Goal: Information Seeking & Learning: Compare options

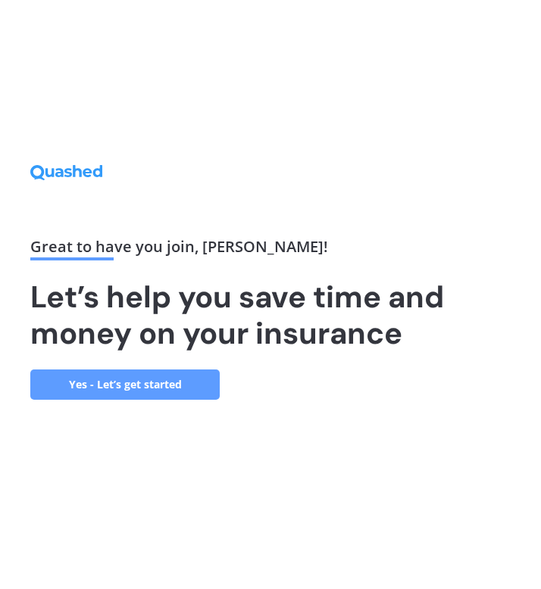
click at [176, 390] on link "Yes - Let’s get started" at bounding box center [124, 385] width 189 height 30
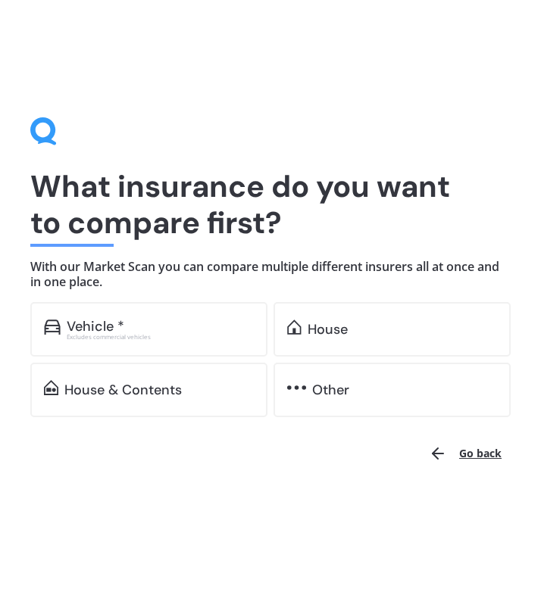
click at [367, 340] on div "House" at bounding box center [391, 329] width 237 height 55
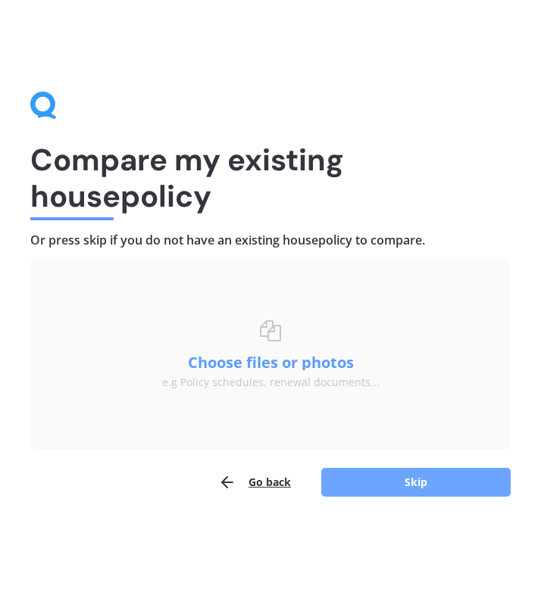
click at [371, 488] on button "Skip" at bounding box center [415, 482] width 189 height 29
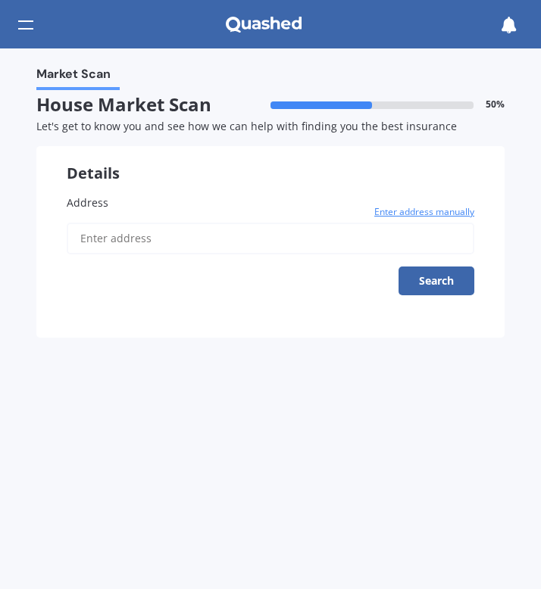
click at [377, 243] on input "Address" at bounding box center [271, 239] width 408 height 32
type input "[STREET_ADDRESS]"
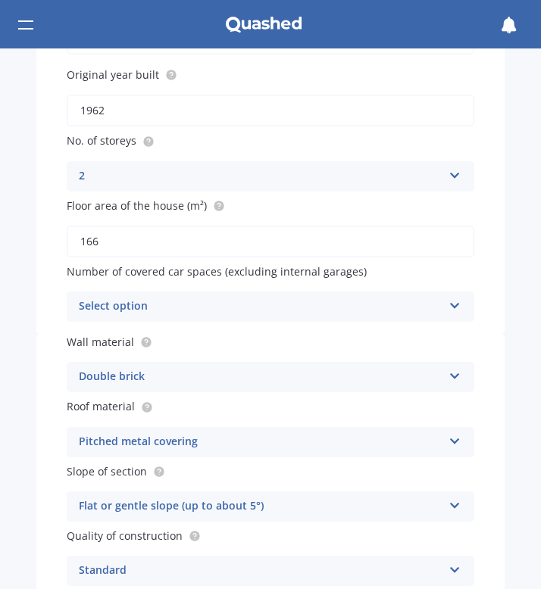
scroll to position [308, 0]
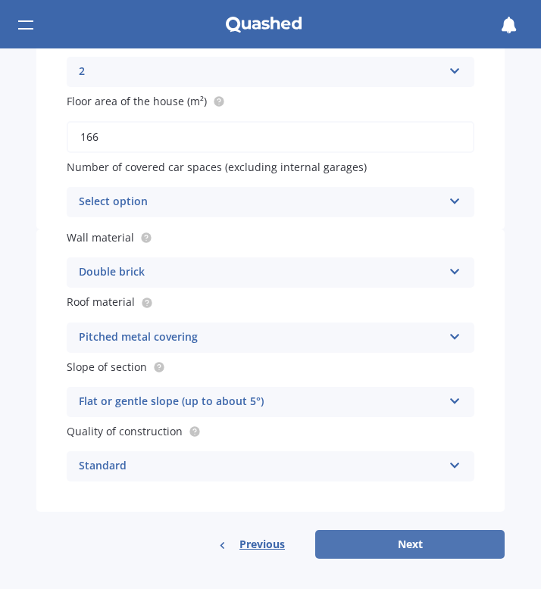
click at [395, 548] on button "Next" at bounding box center [409, 544] width 189 height 29
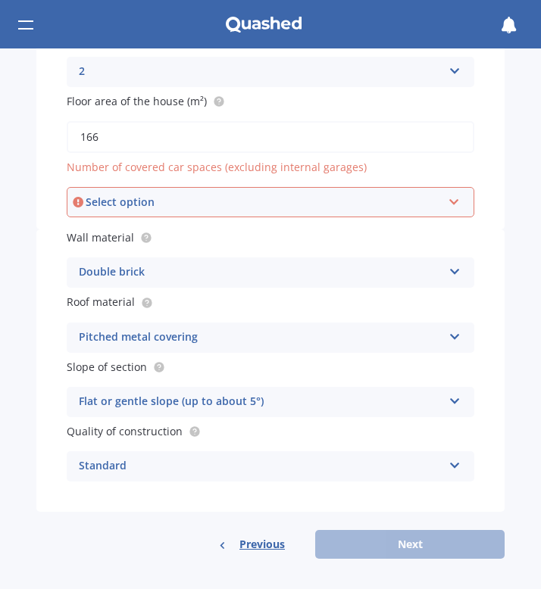
click at [393, 199] on div "Select option" at bounding box center [264, 202] width 356 height 17
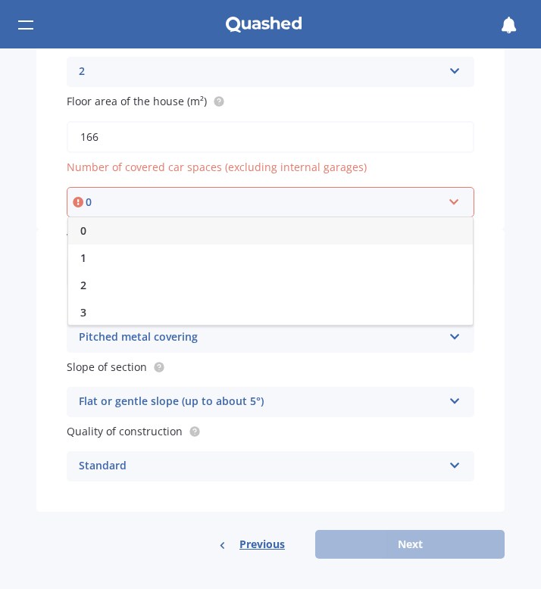
click at [374, 225] on div "0" at bounding box center [270, 230] width 404 height 27
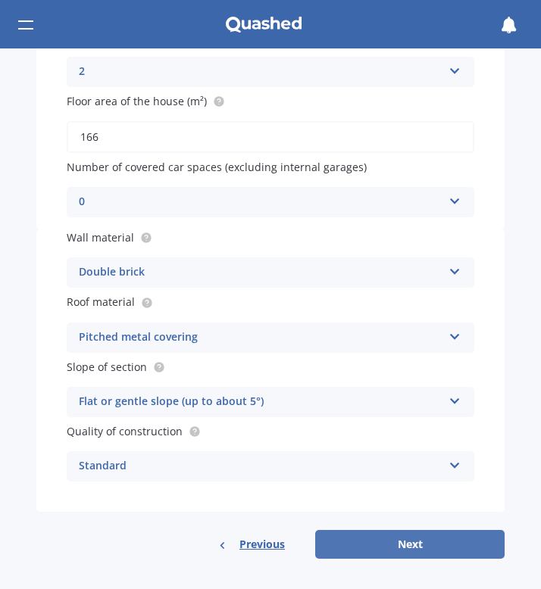
click at [402, 550] on button "Next" at bounding box center [409, 544] width 189 height 29
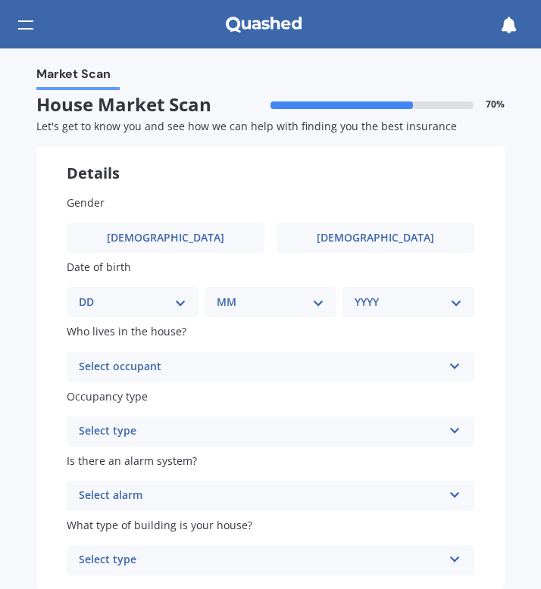
scroll to position [0, 0]
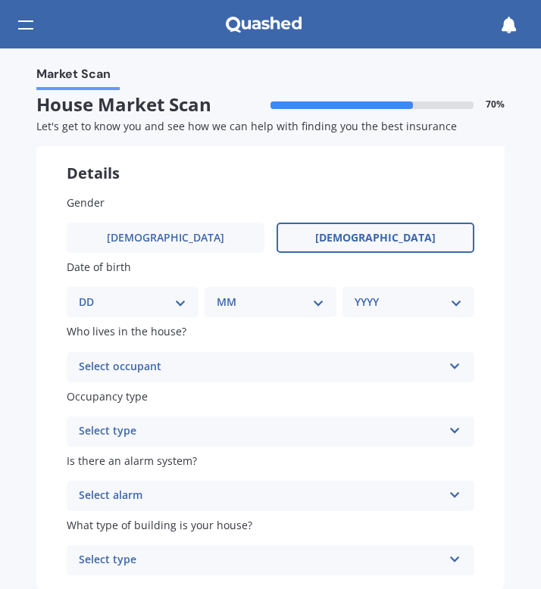
click at [390, 236] on label "[DEMOGRAPHIC_DATA]" at bounding box center [375, 238] width 198 height 30
click at [0, 0] on input "[DEMOGRAPHIC_DATA]" at bounding box center [0, 0] width 0 height 0
click at [173, 301] on select "DD 01 02 03 04 05 06 07 08 09 10 11 12 13 14 15 16 17 18 19 20 21 22 23 24 25 2…" at bounding box center [133, 302] width 108 height 17
select select "26"
click at [266, 311] on select "MM 01 02 03 04 05 06 07 08 09 10 11 12" at bounding box center [273, 302] width 101 height 17
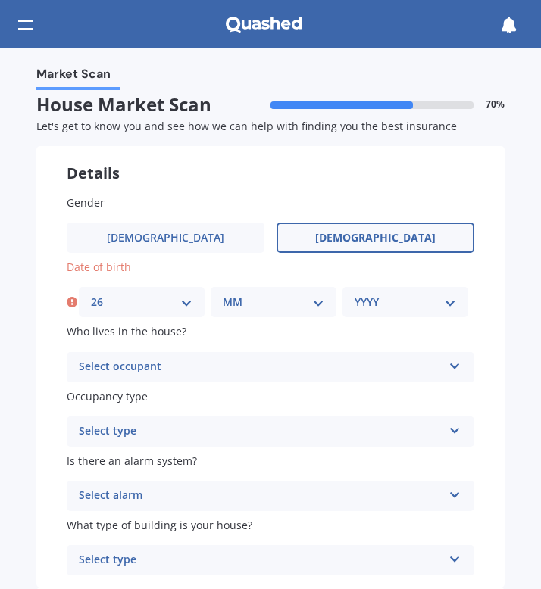
select select "06"
click at [386, 299] on select "YYYY 2009 2008 2007 2006 2005 2004 2003 2002 2001 2000 1999 1998 1997 1996 1995…" at bounding box center [404, 302] width 101 height 17
select select "1978"
click at [299, 373] on div "Select occupant" at bounding box center [261, 367] width 364 height 18
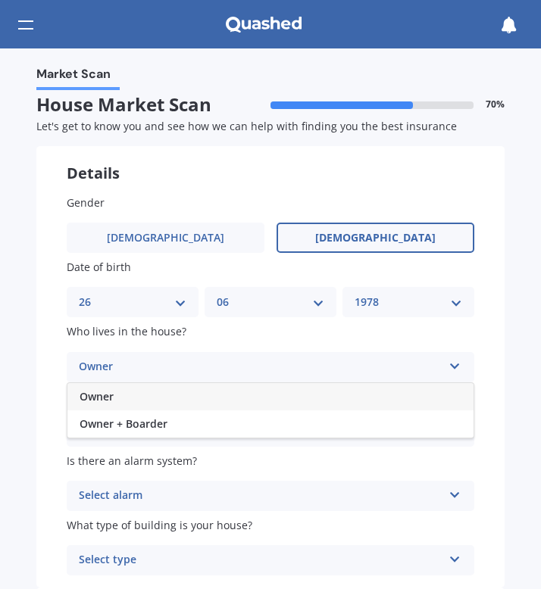
click at [281, 395] on div "Owner" at bounding box center [270, 396] width 406 height 27
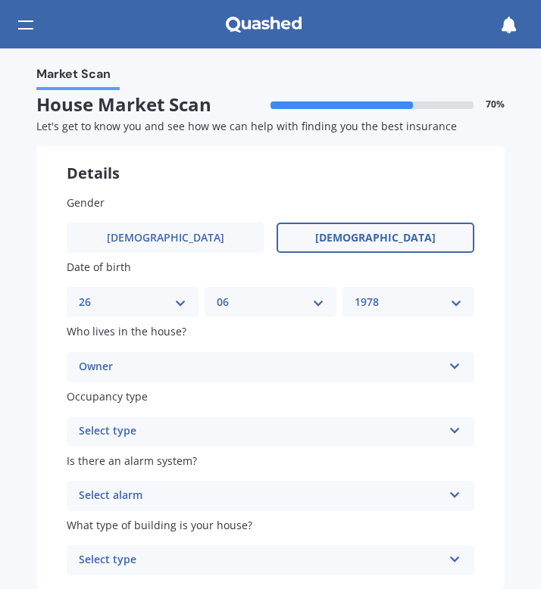
click at [292, 432] on div "Select type" at bounding box center [261, 432] width 364 height 18
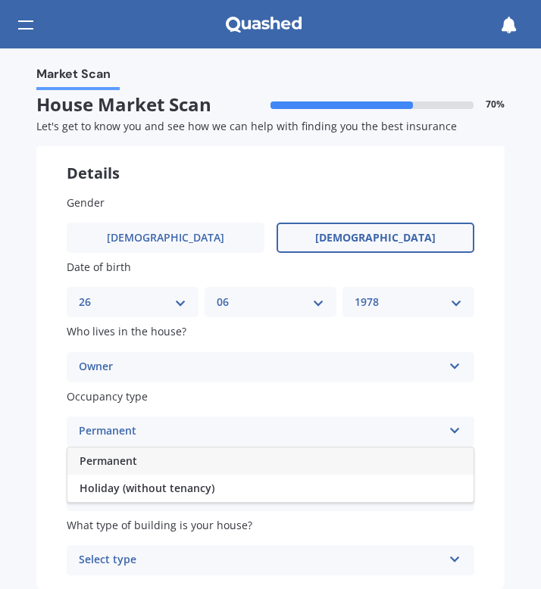
click at [279, 465] on div "Permanent" at bounding box center [270, 461] width 406 height 27
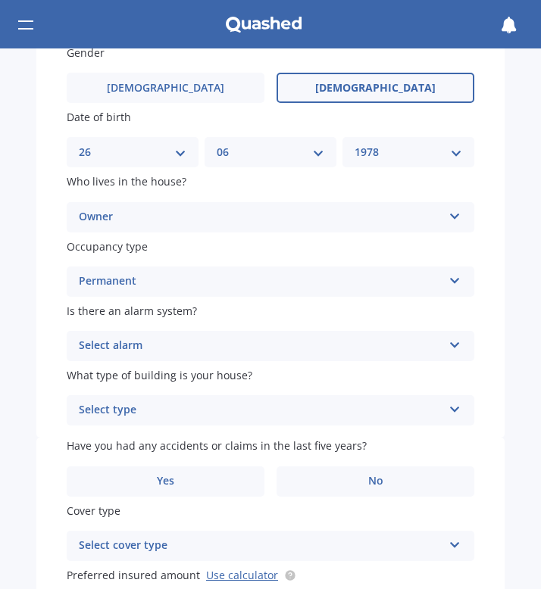
scroll to position [151, 0]
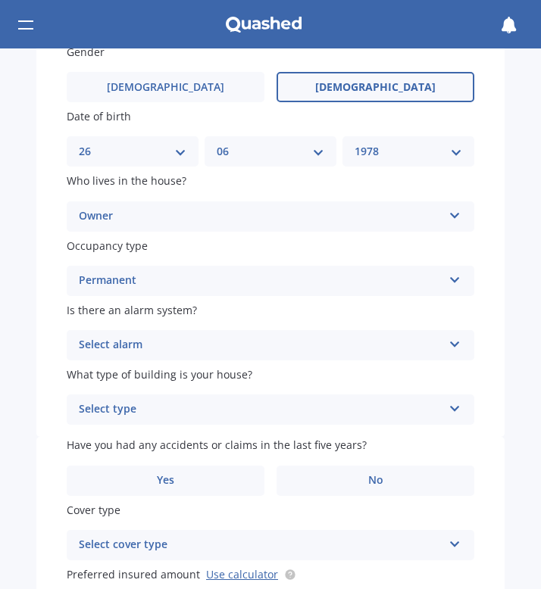
click at [323, 351] on div "Select alarm" at bounding box center [261, 345] width 364 height 18
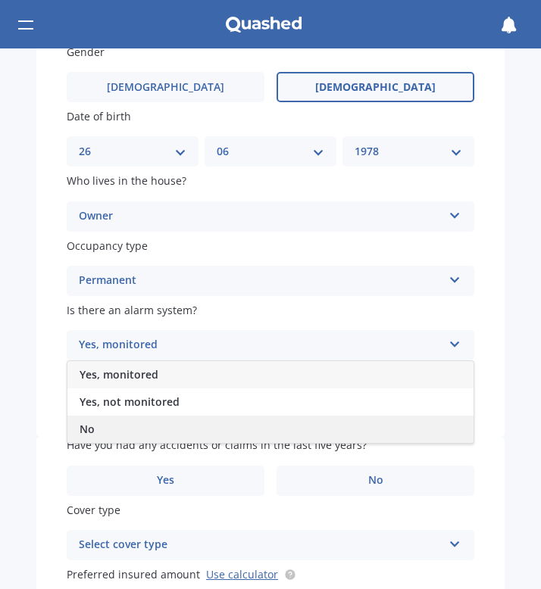
click at [295, 429] on div "No" at bounding box center [270, 429] width 406 height 27
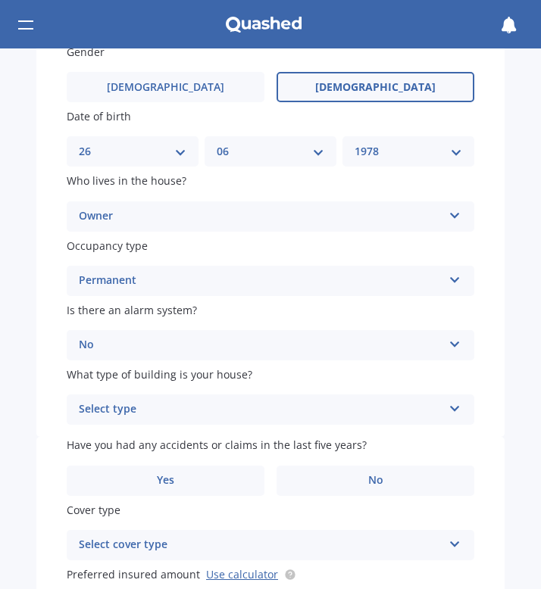
click at [414, 419] on div "Select type" at bounding box center [261, 410] width 364 height 18
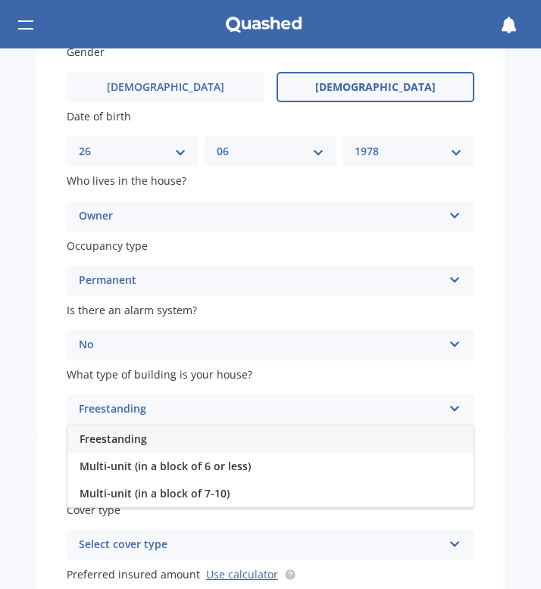
click at [400, 441] on div "Freestanding" at bounding box center [270, 439] width 406 height 27
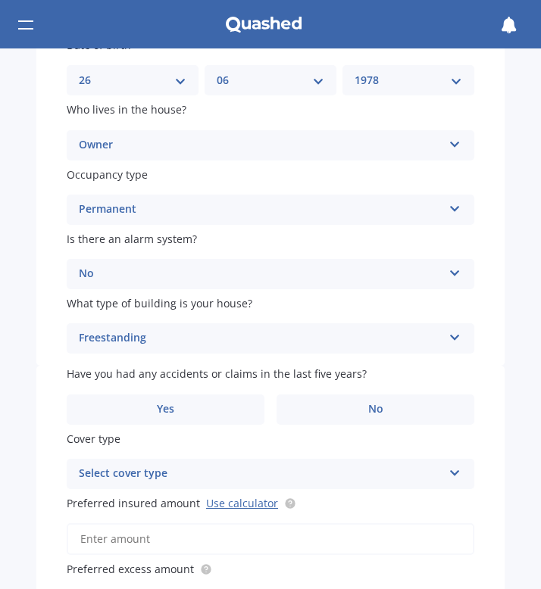
scroll to position [223, 0]
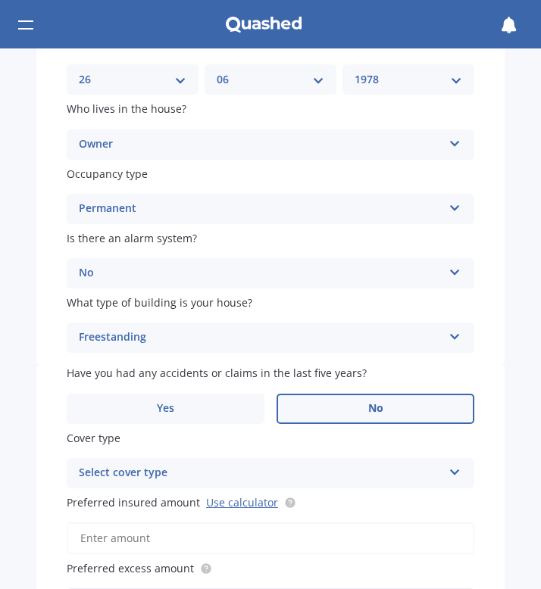
click at [381, 414] on label "No" at bounding box center [375, 409] width 198 height 30
click at [0, 0] on input "No" at bounding box center [0, 0] width 0 height 0
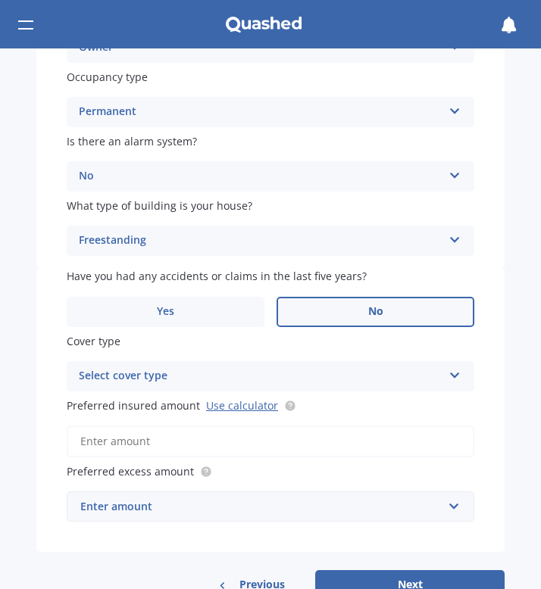
scroll to position [329, 0]
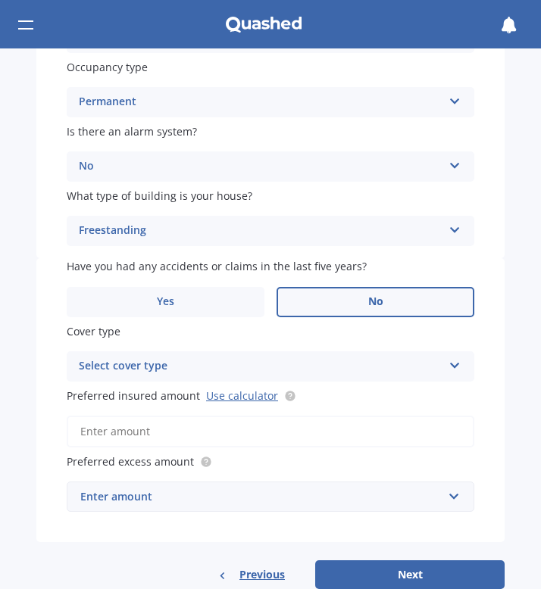
click at [407, 381] on div "Select cover type High" at bounding box center [271, 366] width 408 height 30
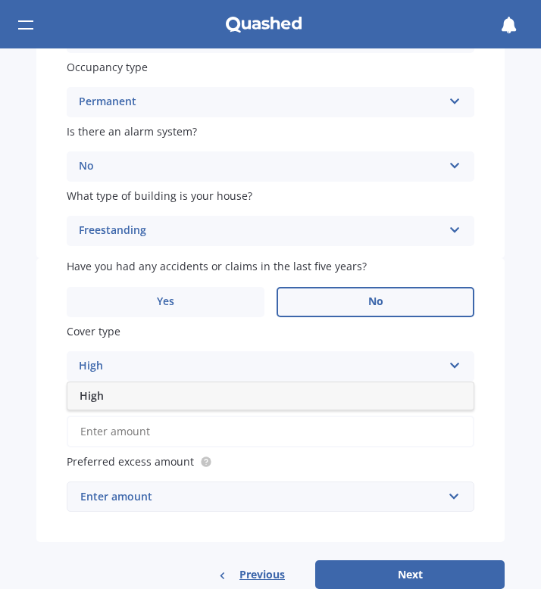
click at [386, 405] on div "High" at bounding box center [270, 396] width 406 height 27
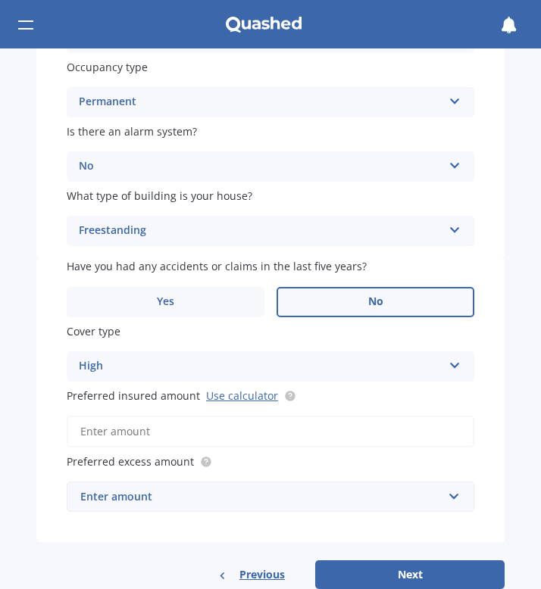
scroll to position [364, 0]
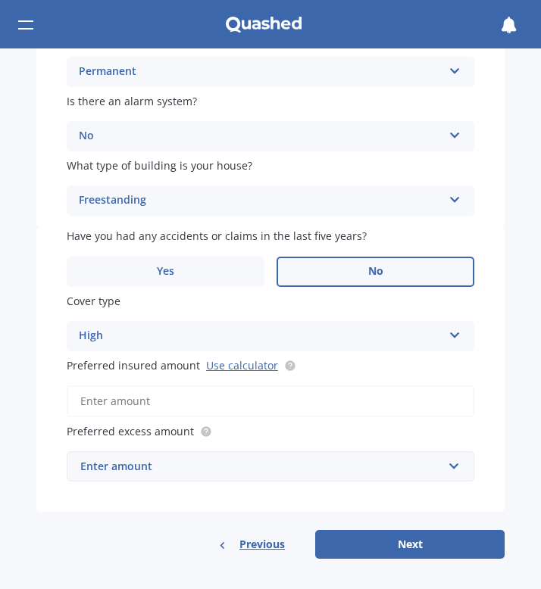
click at [367, 401] on input "Preferred insured amount Use calculator" at bounding box center [271, 402] width 408 height 32
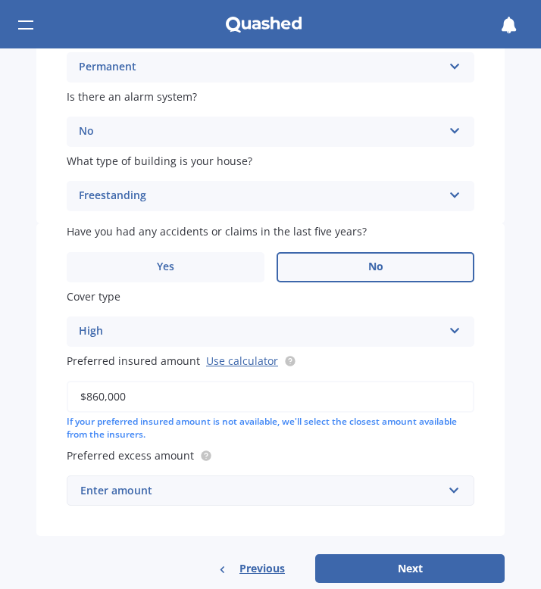
scroll to position [392, 0]
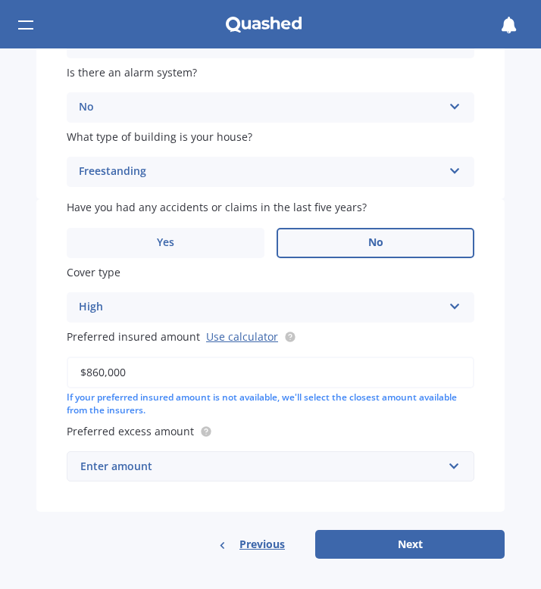
type input "$860,000"
click at [402, 470] on div "Enter amount" at bounding box center [261, 466] width 362 height 17
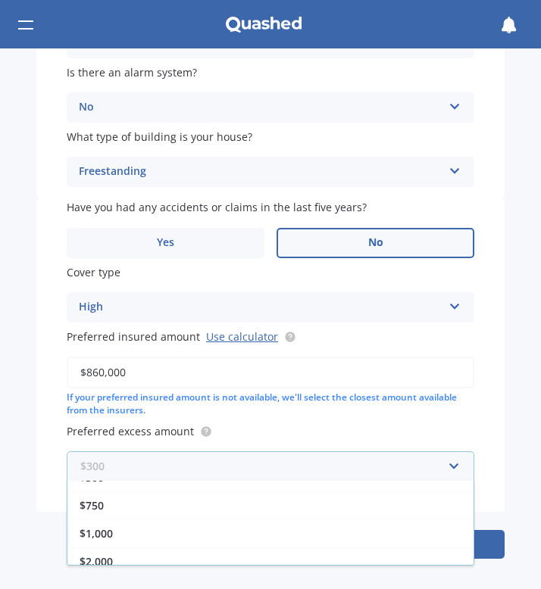
scroll to position [73, 0]
click at [368, 533] on div "$1,000" at bounding box center [270, 534] width 406 height 28
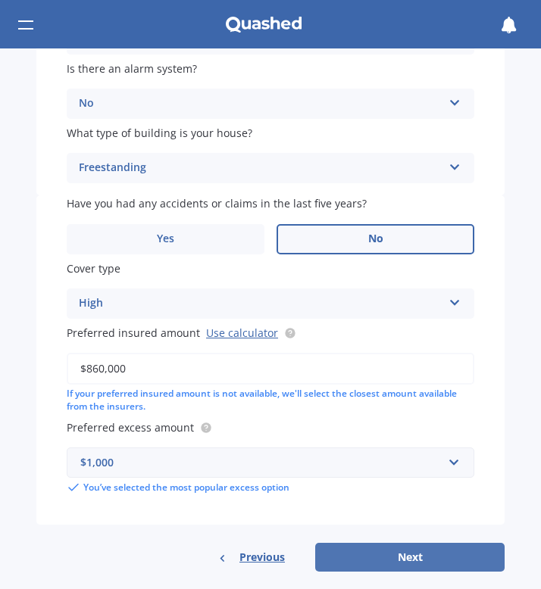
click at [414, 564] on button "Next" at bounding box center [409, 557] width 189 height 29
select select "26"
select select "06"
select select "1978"
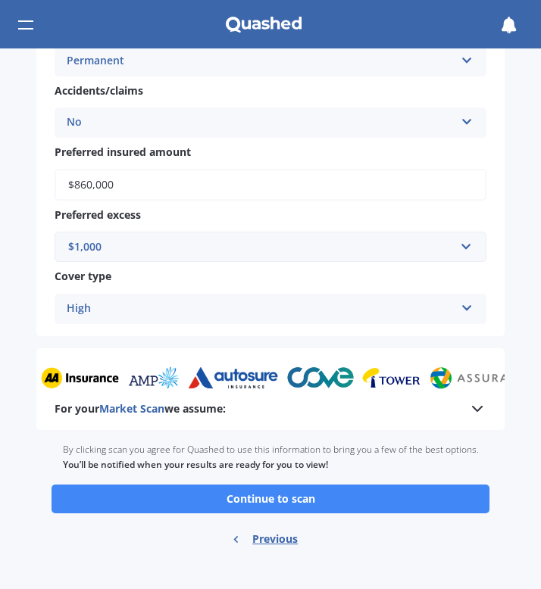
scroll to position [1038, 0]
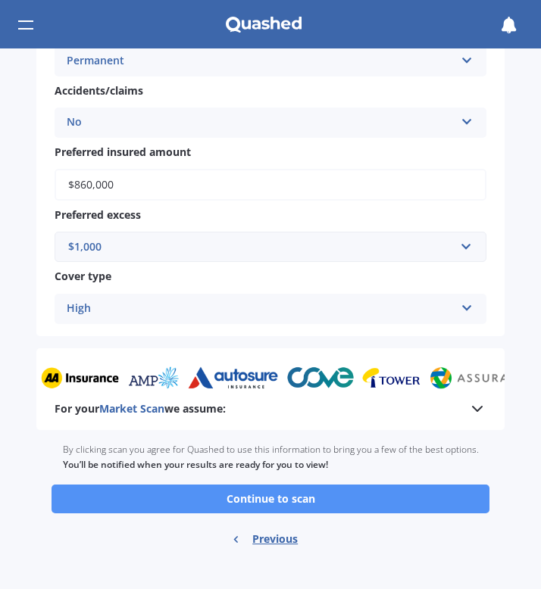
click at [294, 500] on button "Continue to scan" at bounding box center [271, 499] width 438 height 29
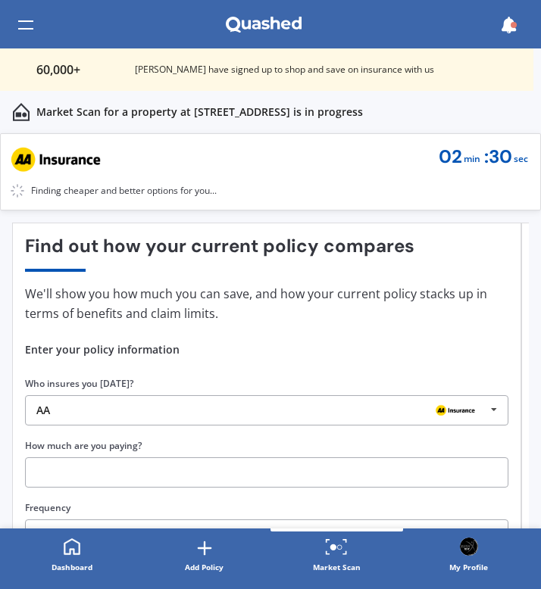
click at [454, 409] on img at bounding box center [455, 410] width 48 height 18
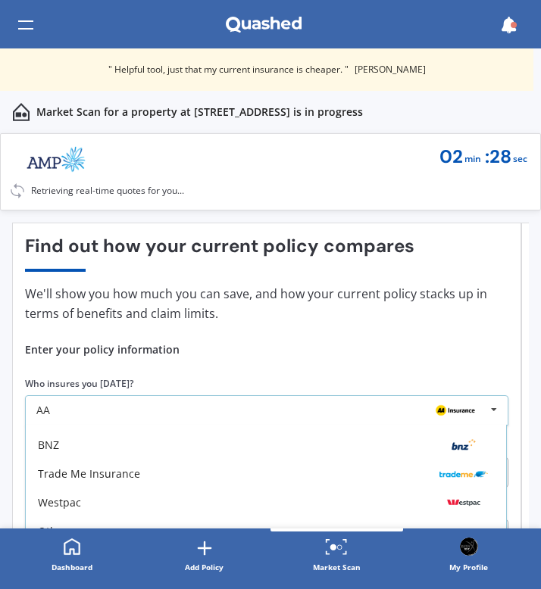
scroll to position [208, 0]
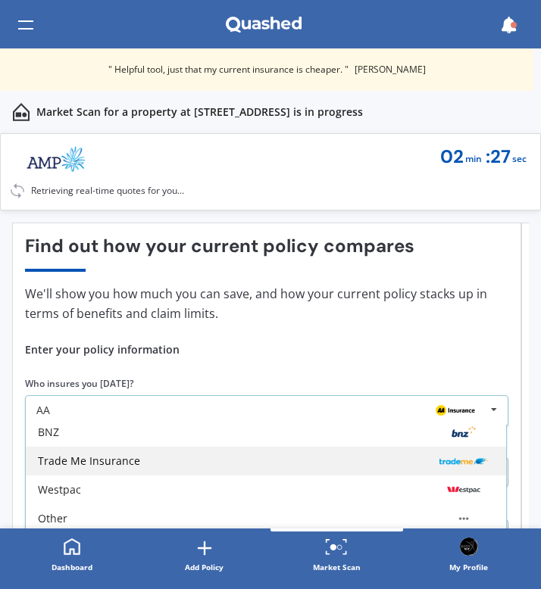
click at [371, 462] on div "Trade Me Insurance" at bounding box center [266, 461] width 456 height 12
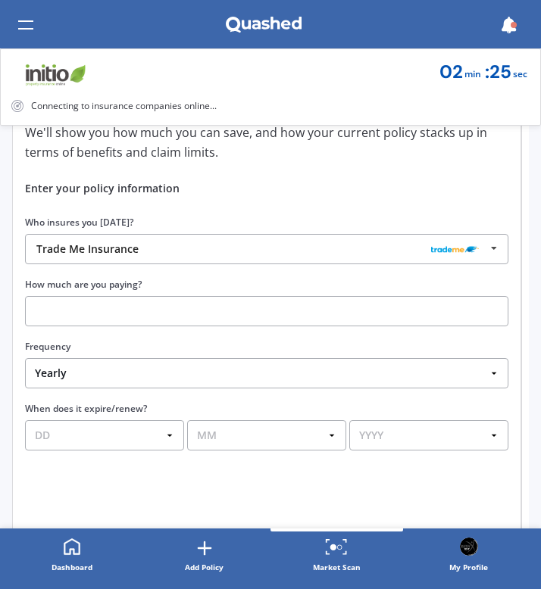
scroll to position [194, 0]
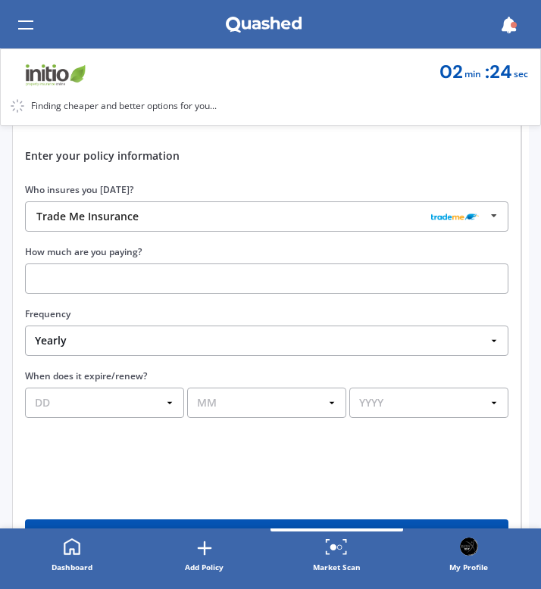
click at [364, 282] on input "text" at bounding box center [266, 279] width 483 height 30
type input "$72.98"
click at [338, 348] on select "Yearly Six-Monthly Quarterly Monthly Fortnightly Weekly One-Off" at bounding box center [266, 341] width 483 height 30
select select "Fortnightly"
click at [315, 458] on div "Find out how your current policy compares Compare your current policy We'll sho…" at bounding box center [266, 299] width 483 height 514
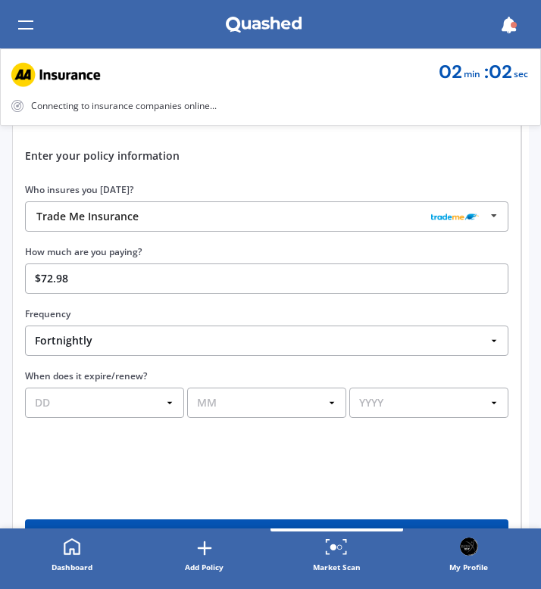
click at [166, 402] on select "DD 01 02 03 04 05 06 07 08 09 10 11 12 13 14 15 16 17 18 19 20 21 22 23 24 25 2…" at bounding box center [104, 403] width 159 height 30
click at [157, 406] on select "DD 01 02 03 04 05 06 07 08 09 10 11 12 13 14 15 16 17 18 19 20 21 22 23 24 25 2…" at bounding box center [104, 403] width 159 height 30
select select "26"
click at [229, 407] on select "MM 01 02 03 04 05 06 07 08 09 10 11 12" at bounding box center [266, 403] width 159 height 30
select select "01"
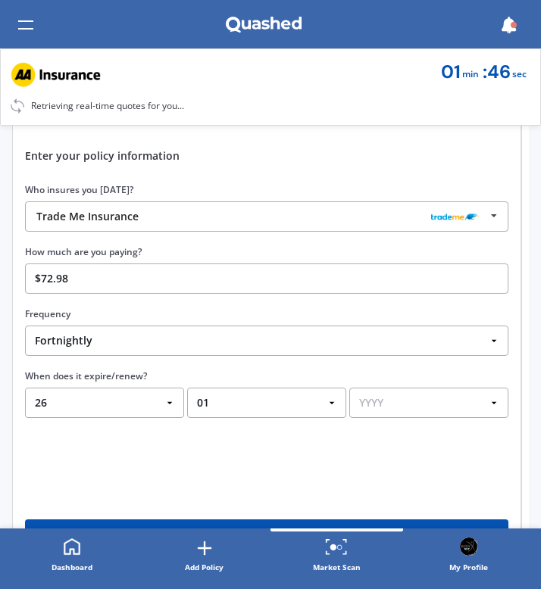
click at [399, 404] on select "YYYY 2026 2025 2024" at bounding box center [428, 403] width 159 height 30
select select "2026"
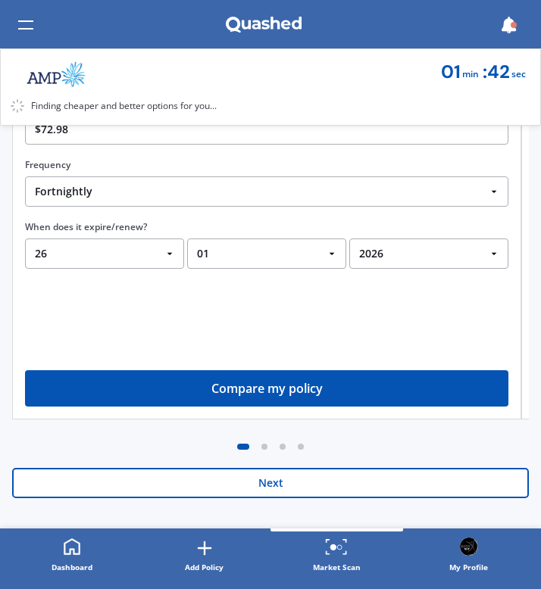
click at [314, 386] on button "Compare my policy" at bounding box center [266, 388] width 483 height 36
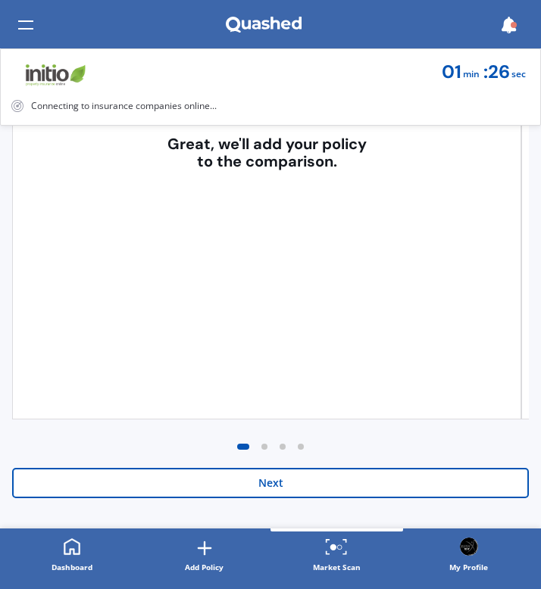
click at [264, 486] on button "Next" at bounding box center [270, 483] width 517 height 30
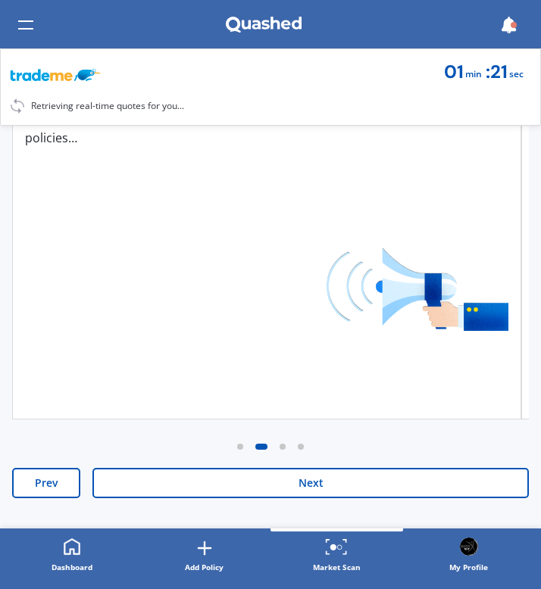
click at [306, 483] on button "Next" at bounding box center [310, 483] width 436 height 30
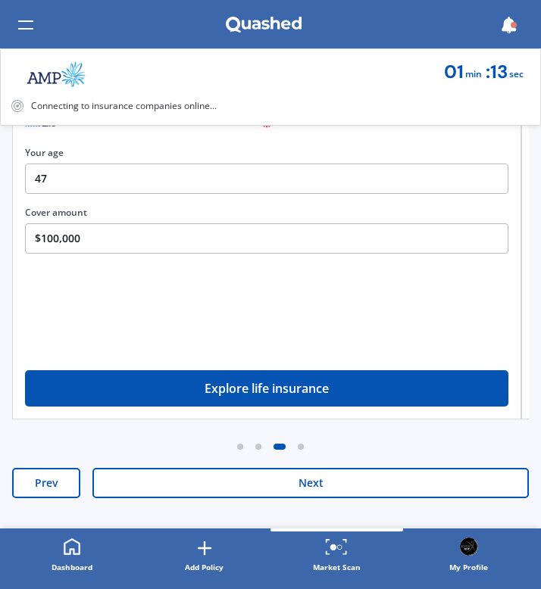
click at [301, 487] on button "Next" at bounding box center [310, 483] width 436 height 30
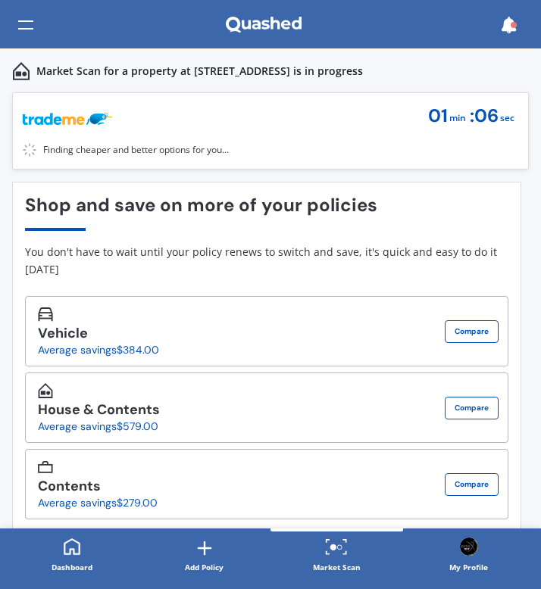
scroll to position [42, 0]
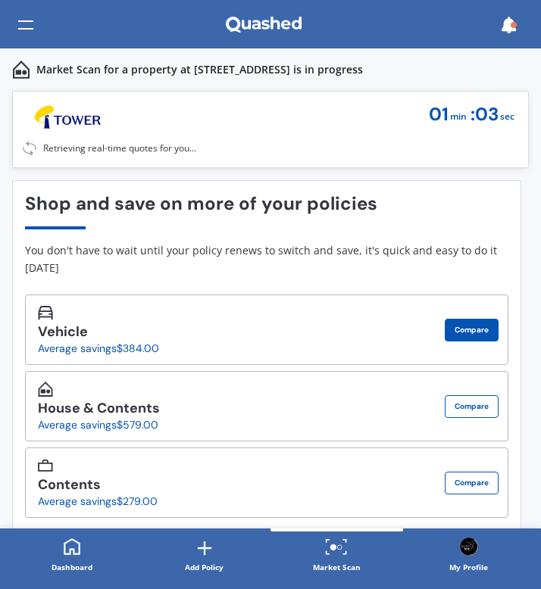
click at [458, 333] on button "Compare" at bounding box center [472, 330] width 54 height 23
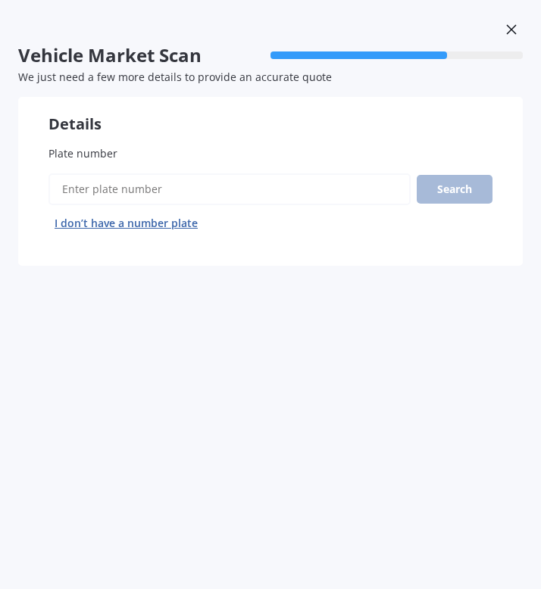
click at [346, 194] on input "Plate number" at bounding box center [229, 189] width 362 height 32
type input "PDR745"
click at [446, 196] on button "Search" at bounding box center [455, 189] width 76 height 29
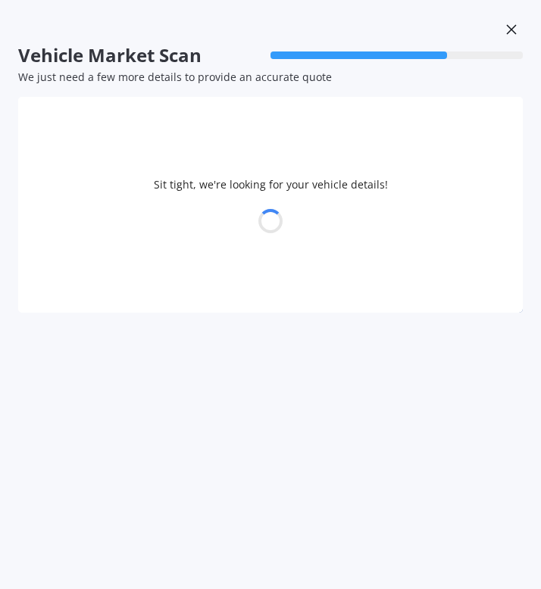
select select "SUBARU"
select select "FORESTER"
select select "26"
select select "06"
select select "1978"
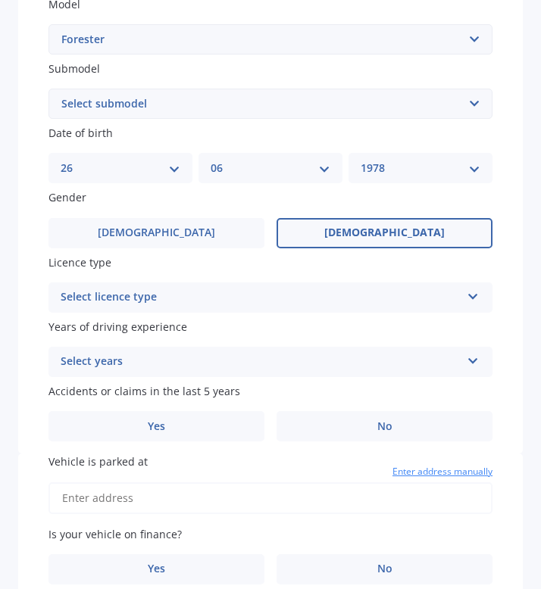
scroll to position [395, 0]
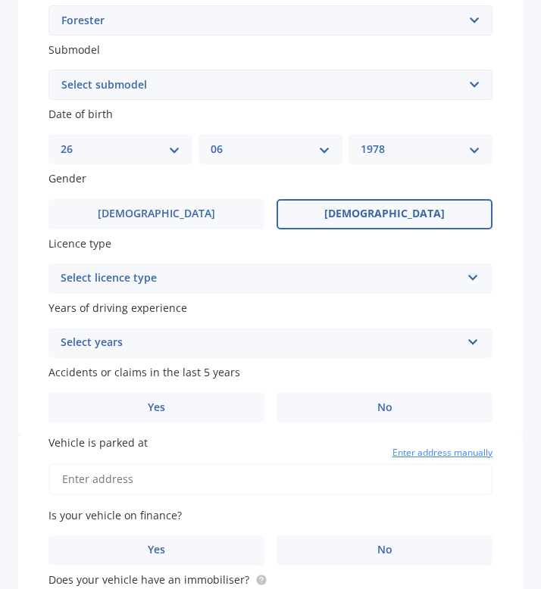
click at [399, 277] on div "Select licence type" at bounding box center [261, 279] width 400 height 18
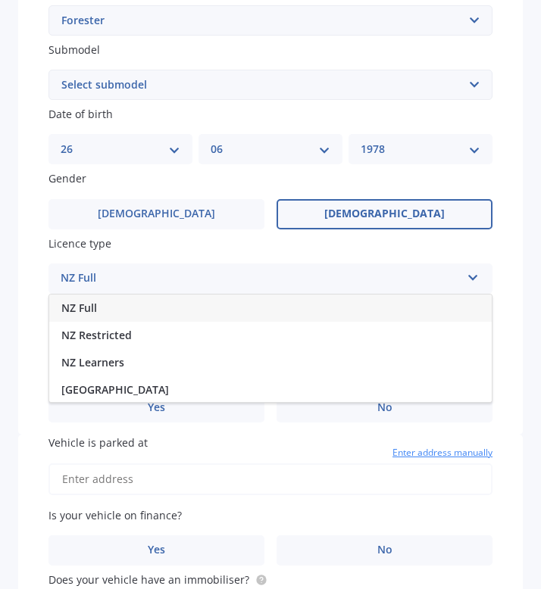
click at [327, 314] on div "NZ Full" at bounding box center [270, 308] width 442 height 27
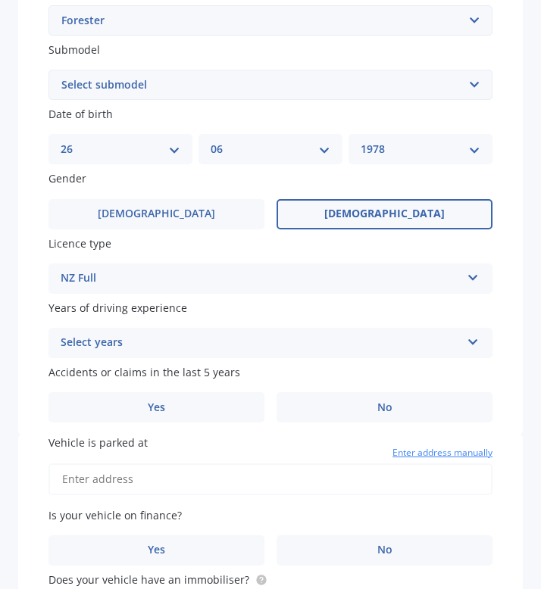
click at [336, 352] on div "Select years" at bounding box center [261, 343] width 400 height 18
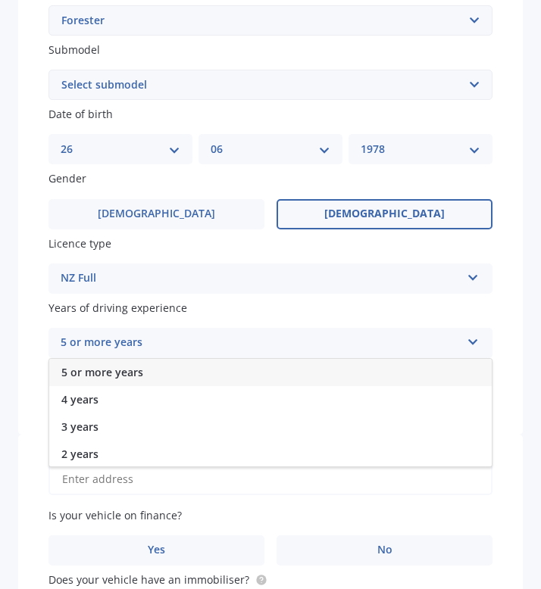
click at [310, 379] on div "5 or more years" at bounding box center [270, 372] width 442 height 27
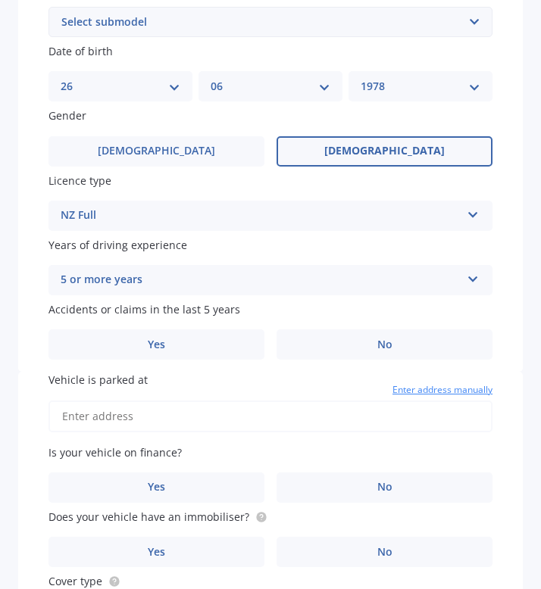
scroll to position [463, 0]
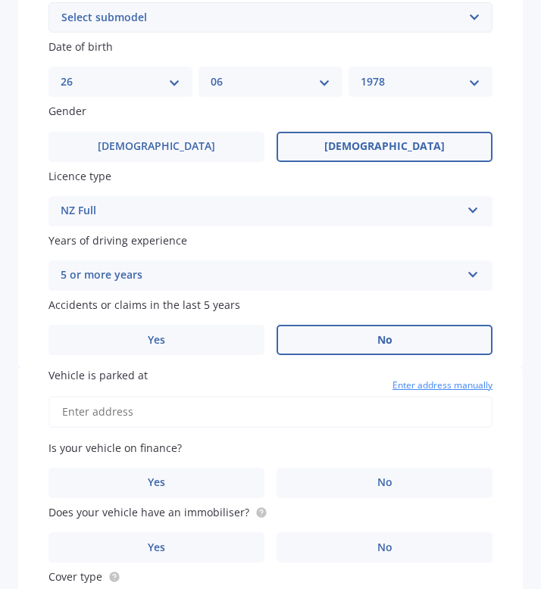
click at [339, 353] on label "No" at bounding box center [384, 340] width 216 height 30
click at [0, 0] on input "No" at bounding box center [0, 0] width 0 height 0
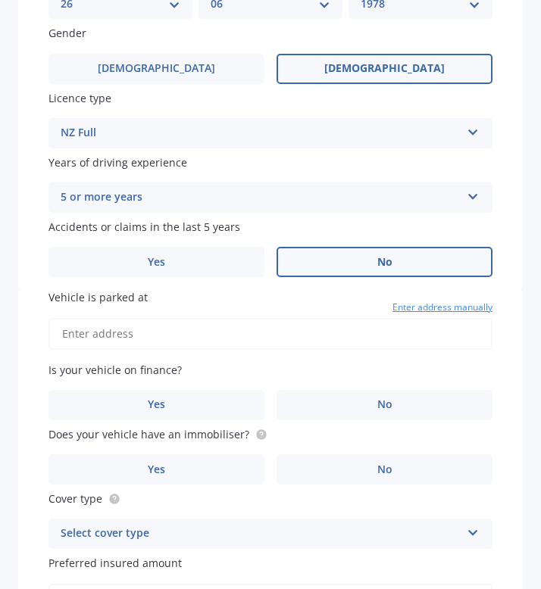
scroll to position [540, 0]
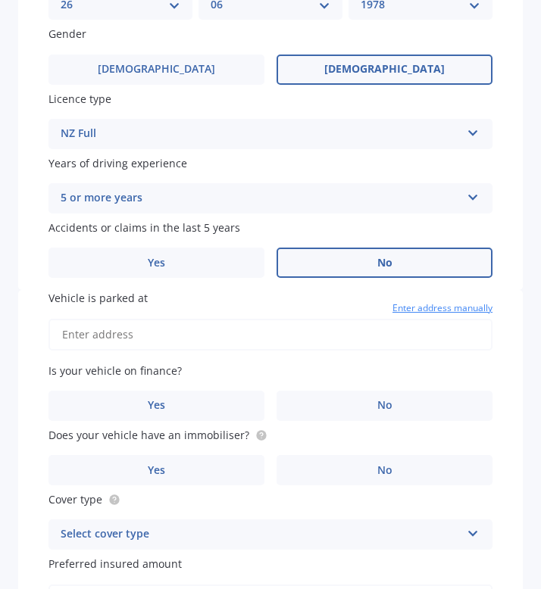
click at [304, 343] on input "Vehicle is parked at" at bounding box center [270, 335] width 444 height 32
type input "[STREET_ADDRESS]"
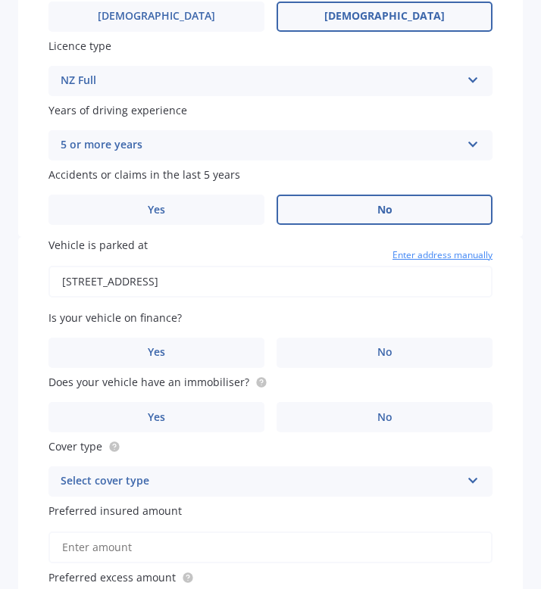
scroll to position [620, 0]
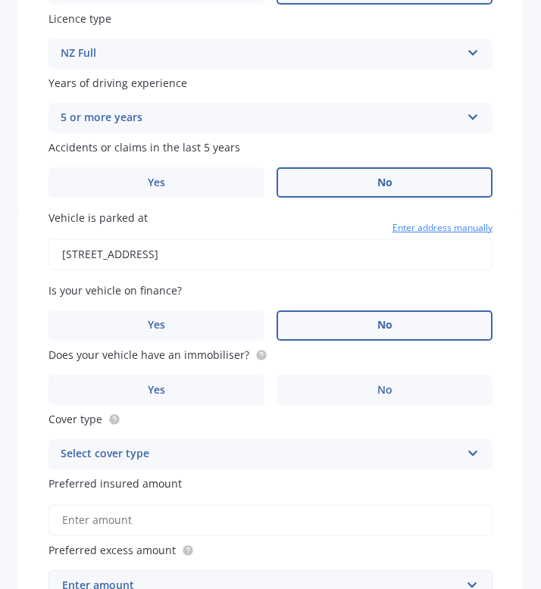
click at [326, 333] on label "No" at bounding box center [384, 326] width 216 height 30
click at [0, 0] on input "No" at bounding box center [0, 0] width 0 height 0
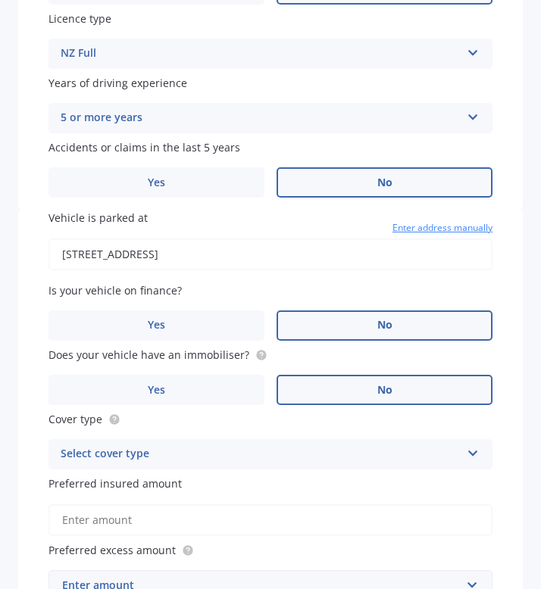
click at [328, 393] on label "No" at bounding box center [384, 390] width 216 height 30
click at [0, 0] on input "No" at bounding box center [0, 0] width 0 height 0
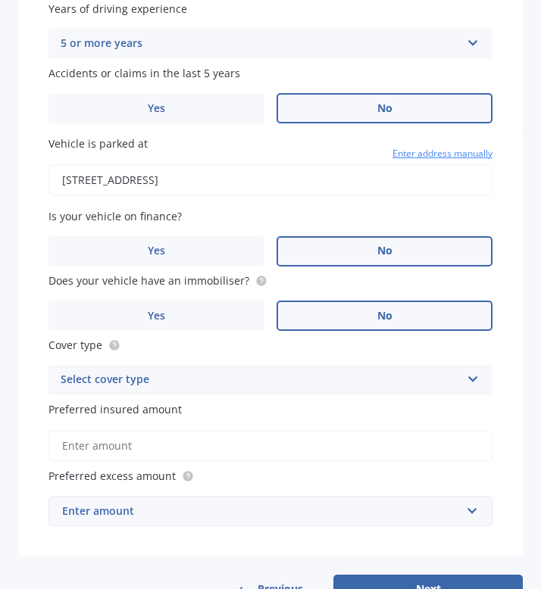
scroll to position [696, 0]
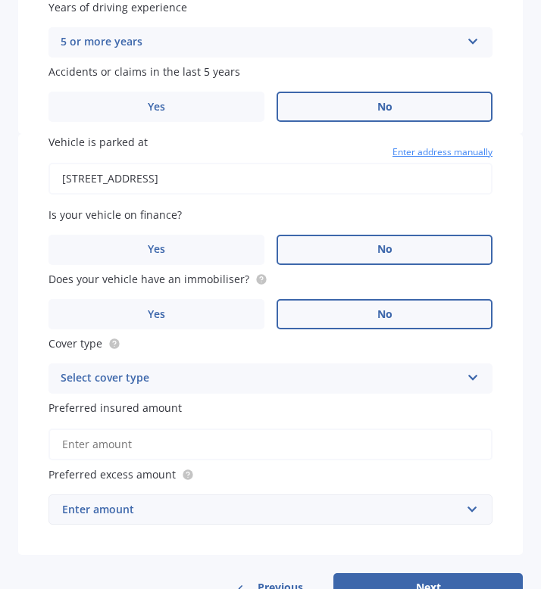
click at [328, 393] on div "Select cover type Comprehensive Third Party, Fire & Theft Third Party" at bounding box center [270, 379] width 444 height 30
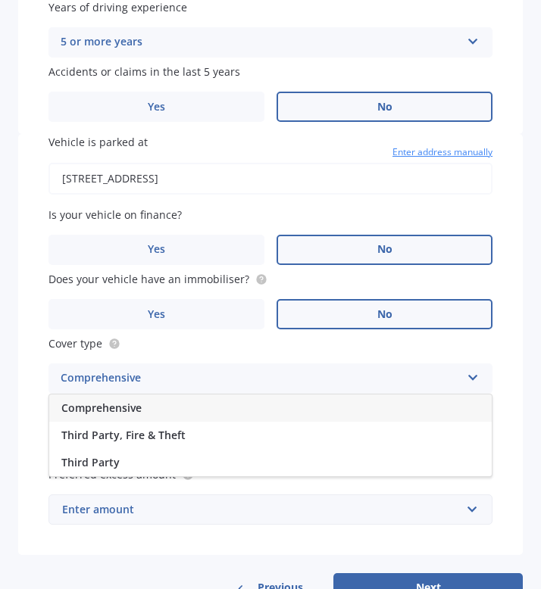
click at [314, 414] on div "Comprehensive" at bounding box center [270, 408] width 442 height 27
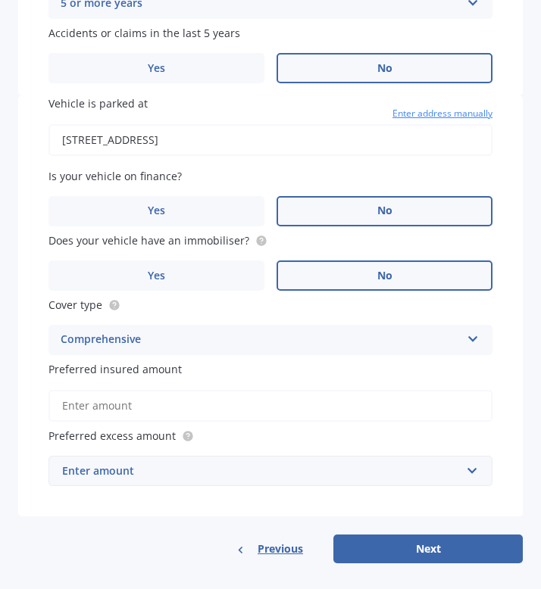
scroll to position [745, 0]
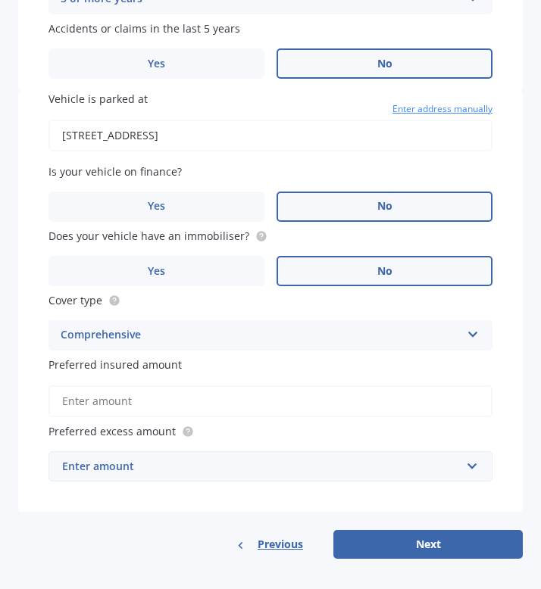
click at [317, 405] on input "Preferred insured amount" at bounding box center [270, 402] width 444 height 32
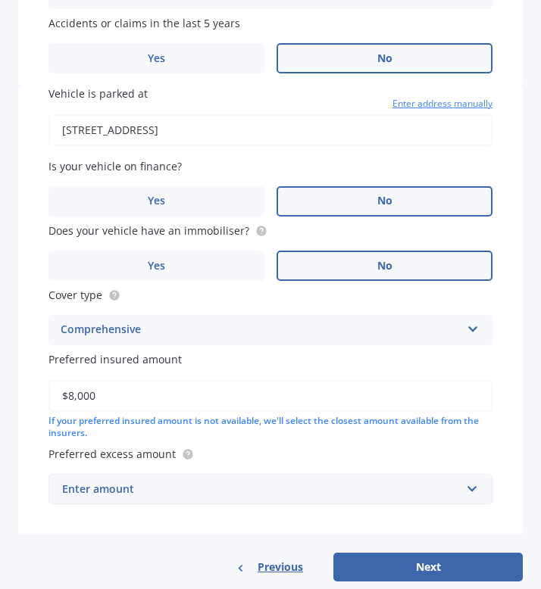
type input "$8,000"
click at [404, 495] on div "Enter amount" at bounding box center [261, 489] width 398 height 17
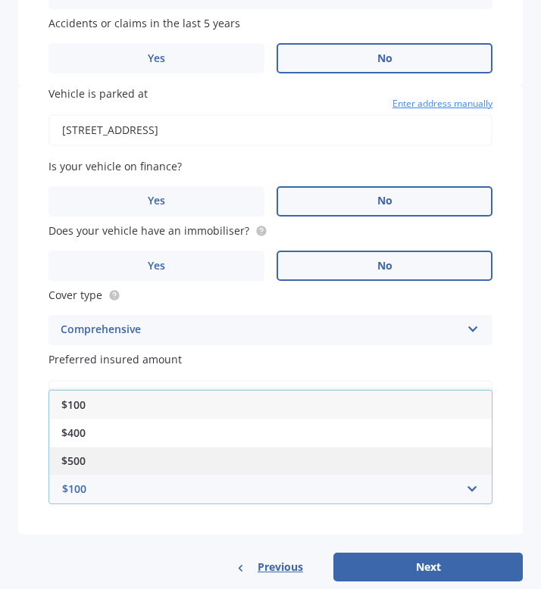
click at [327, 463] on div "$500" at bounding box center [270, 461] width 442 height 28
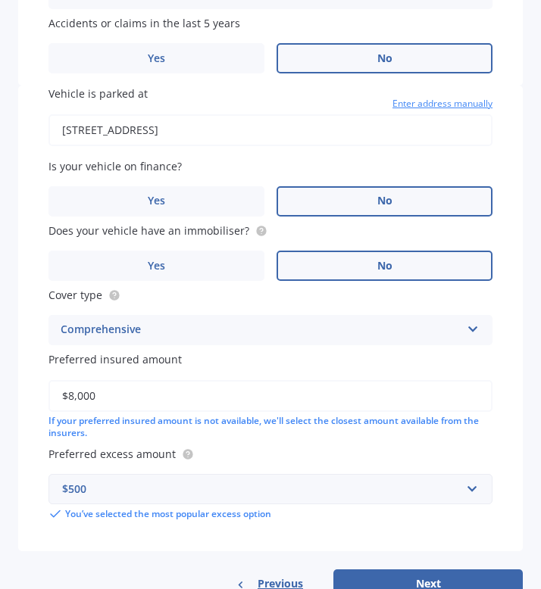
scroll to position [790, 0]
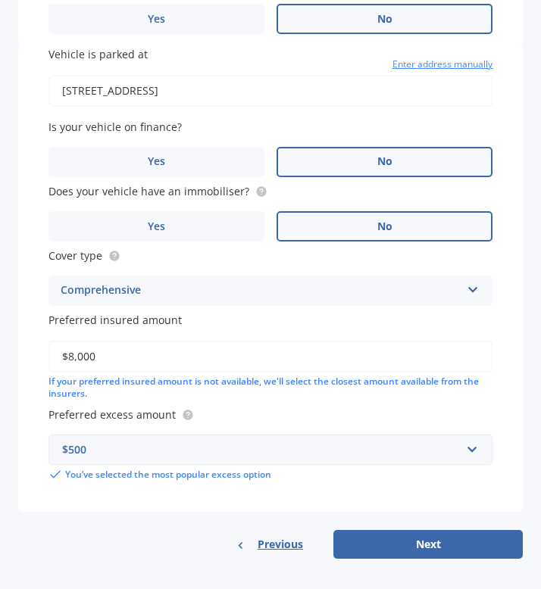
click at [433, 455] on div "$500" at bounding box center [261, 450] width 398 height 17
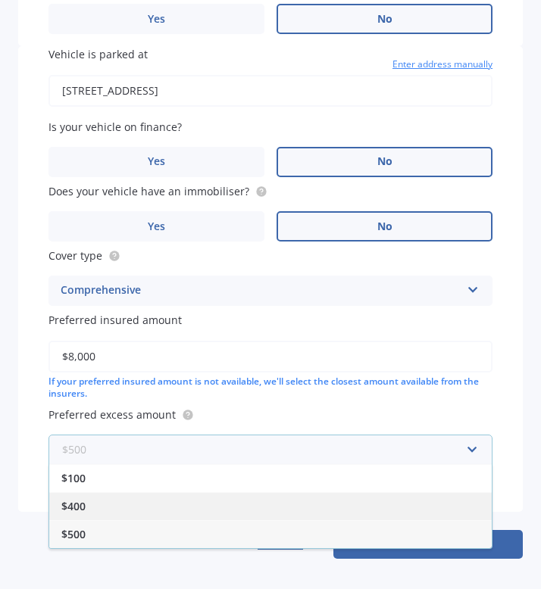
scroll to position [112, 0]
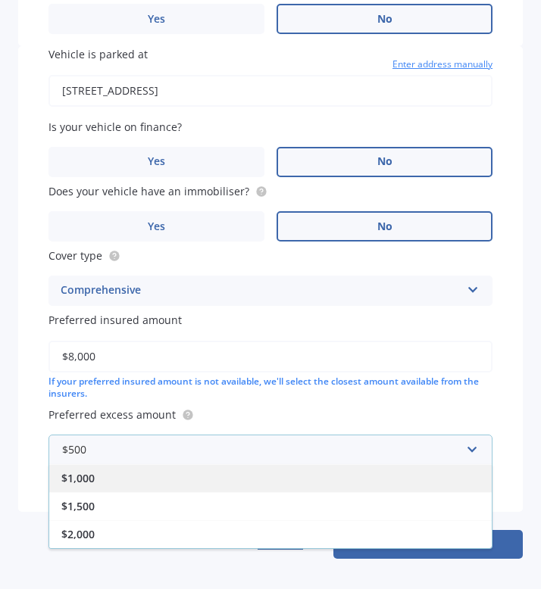
click at [404, 480] on div "$1,000" at bounding box center [270, 478] width 442 height 28
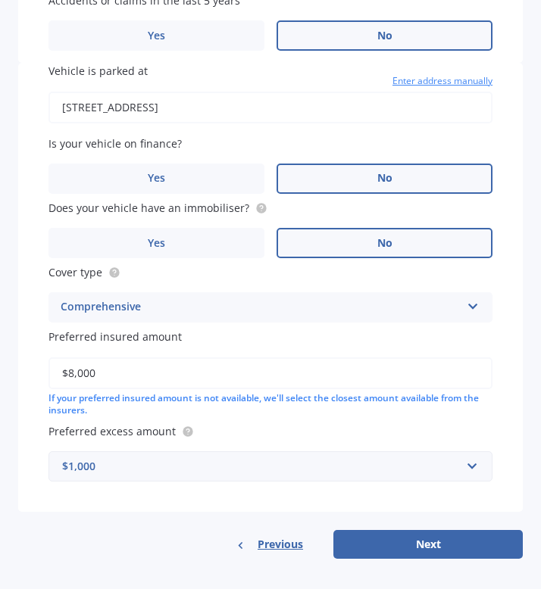
scroll to position [773, 0]
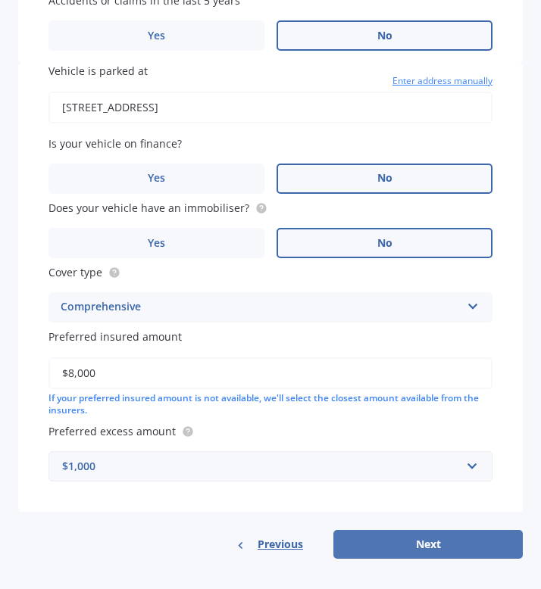
click at [403, 550] on button "Next" at bounding box center [427, 544] width 189 height 29
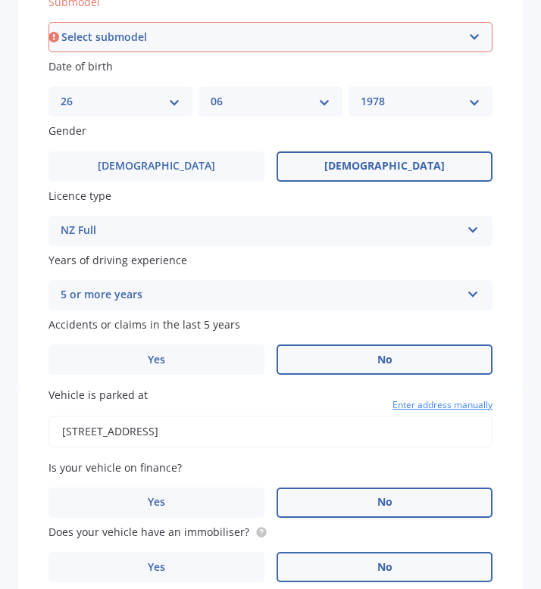
scroll to position [438, 0]
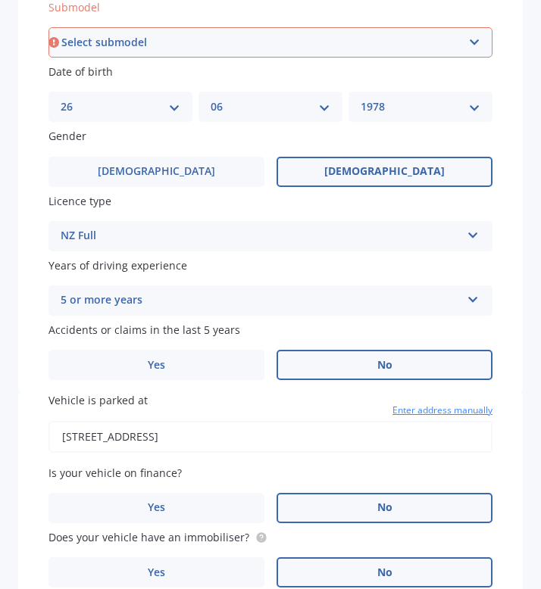
click at [430, 48] on select "Select submodel 2.0 Diesel 2.0 Turbo 2.0 XS 2.0 XT premium 2.5 Sti Turbo 2.5 XS…" at bounding box center [270, 42] width 444 height 30
select select "NON TURBO"
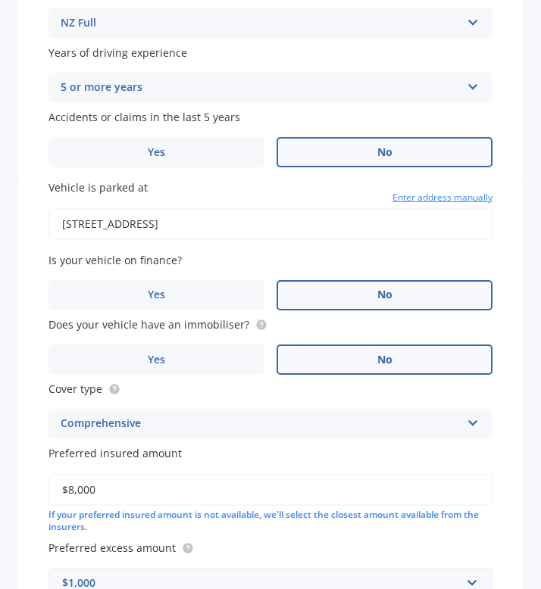
scroll to position [773, 0]
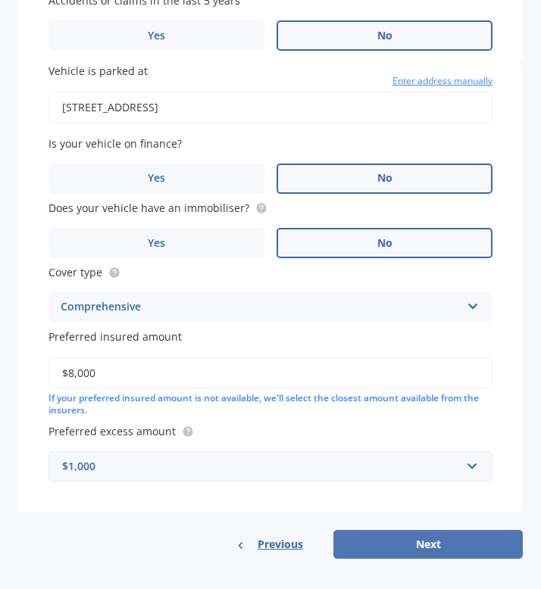
click at [364, 549] on button "Next" at bounding box center [427, 544] width 189 height 29
select select "26"
select select "06"
select select "1978"
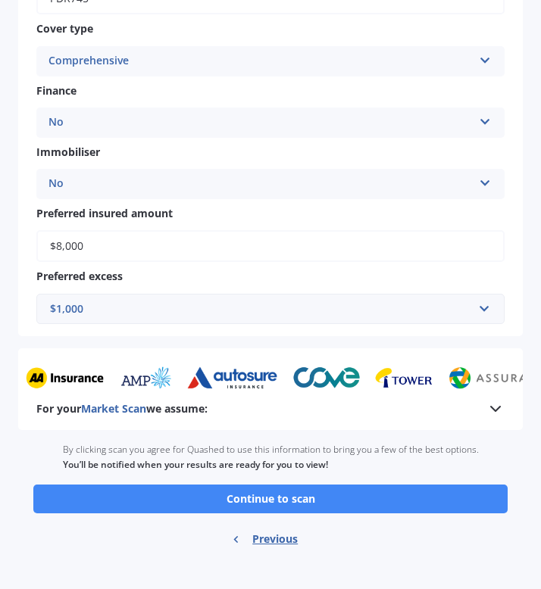
scroll to position [0, 0]
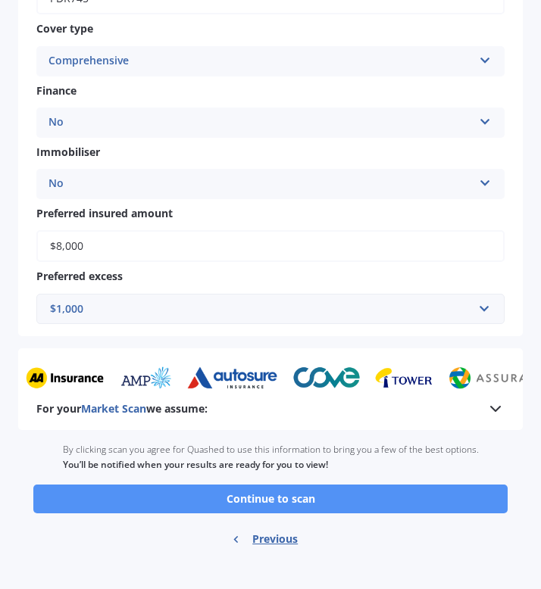
click at [306, 498] on button "Continue to scan" at bounding box center [270, 499] width 474 height 29
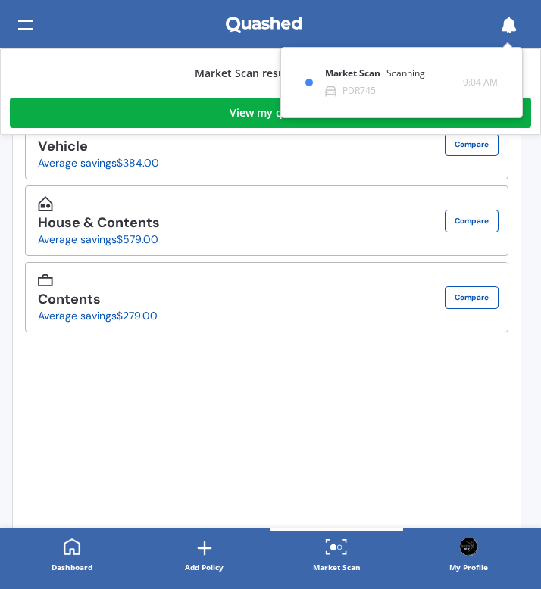
scroll to position [214, 0]
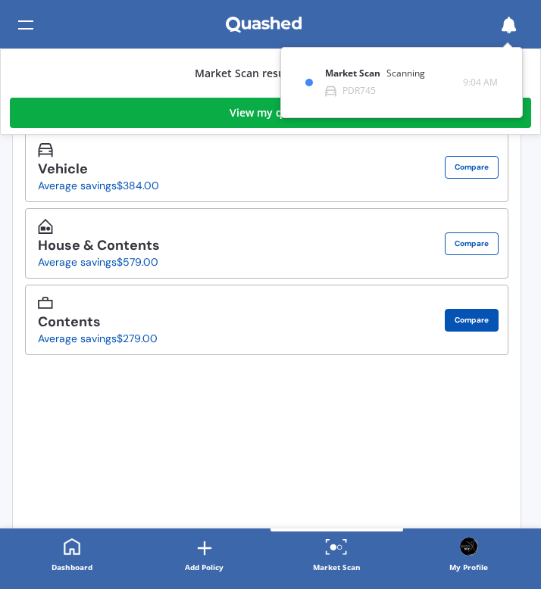
click at [464, 323] on button "Compare" at bounding box center [472, 320] width 54 height 23
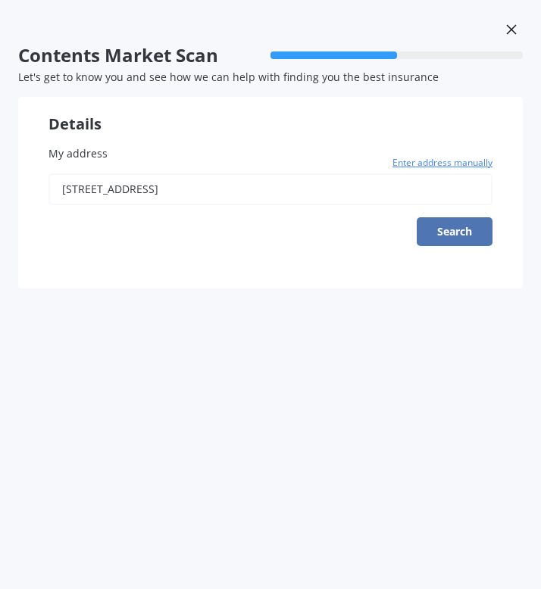
click at [453, 232] on button "Search" at bounding box center [455, 231] width 76 height 29
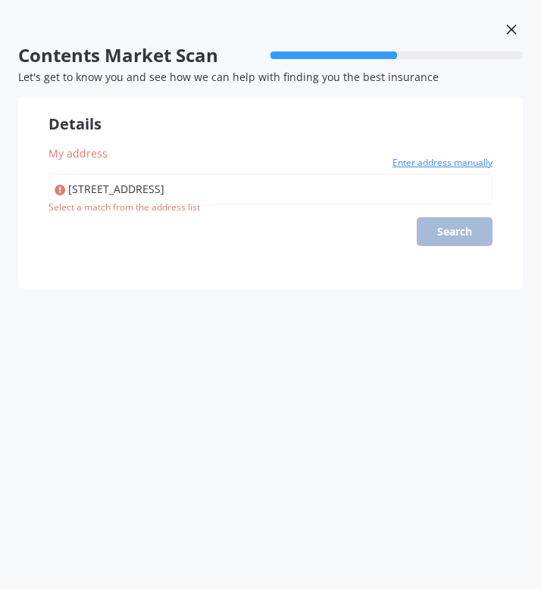
type input "[STREET_ADDRESS]"
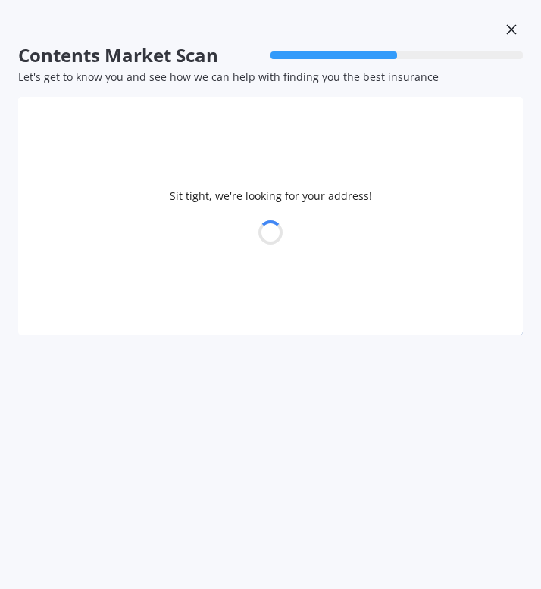
select select "26"
select select "06"
select select "1978"
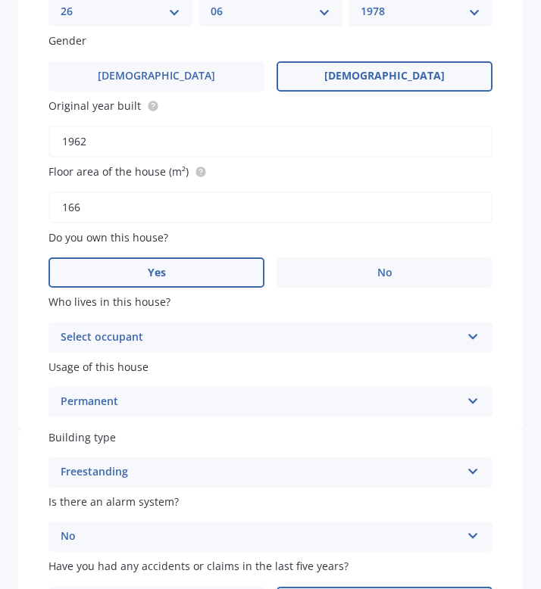
scroll to position [268, 0]
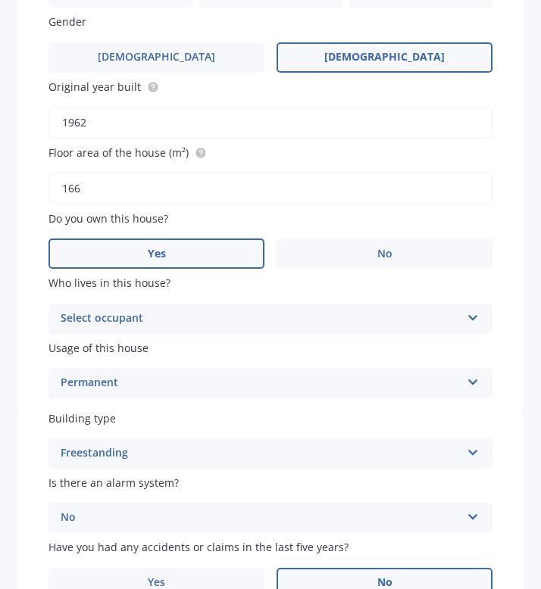
click at [280, 314] on div "Select occupant" at bounding box center [261, 319] width 400 height 18
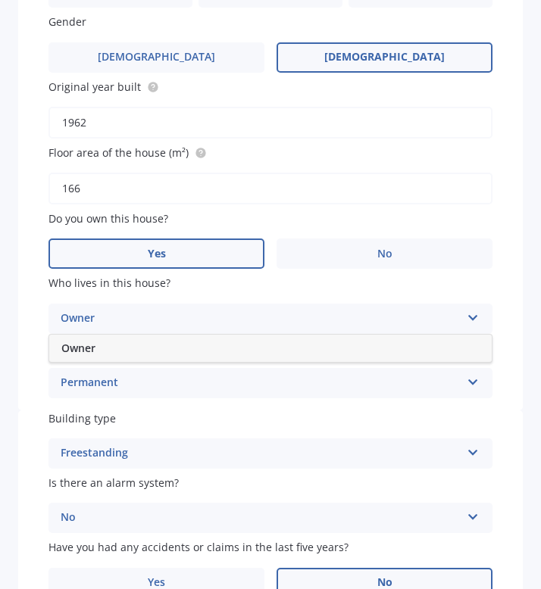
click at [254, 347] on div "Owner" at bounding box center [270, 348] width 442 height 27
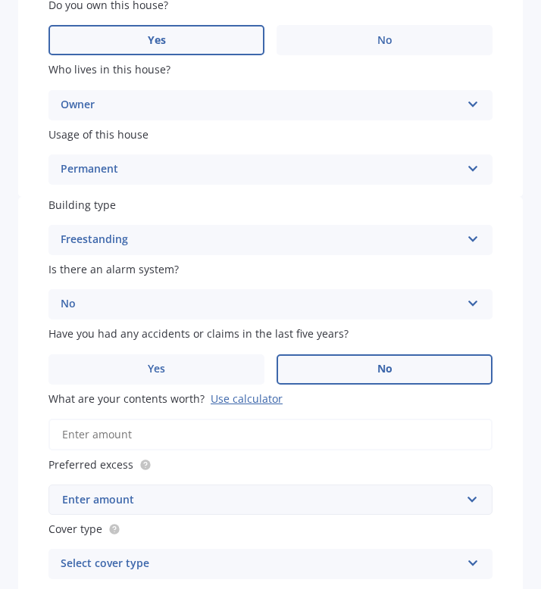
scroll to position [585, 0]
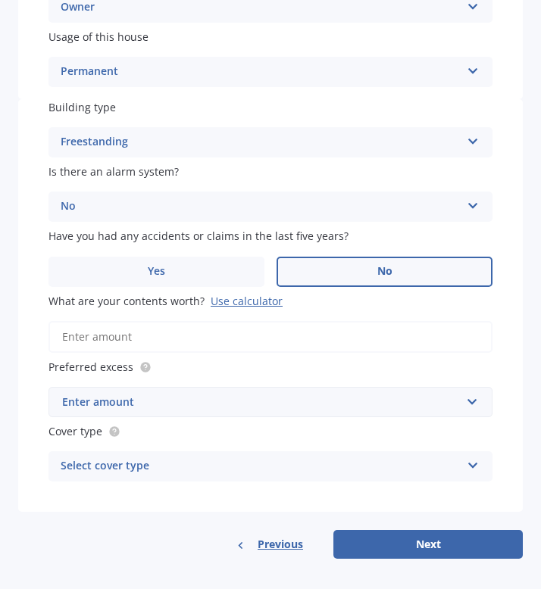
click at [270, 333] on input "What are your contents worth? Use calculator" at bounding box center [270, 337] width 444 height 32
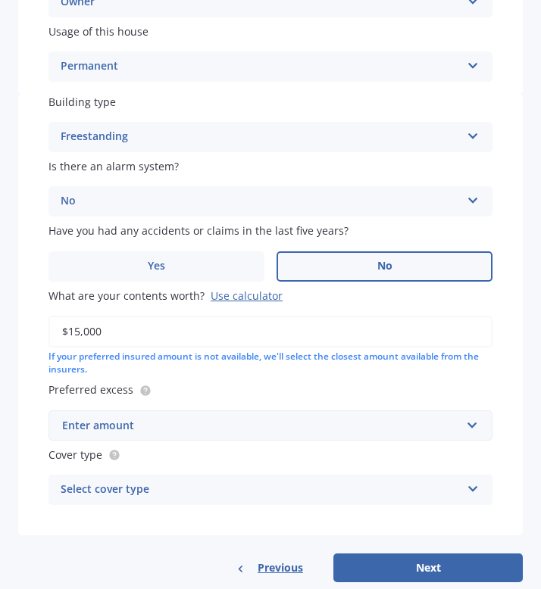
type input "$15,000"
click at [354, 427] on div "Enter amount" at bounding box center [261, 425] width 398 height 17
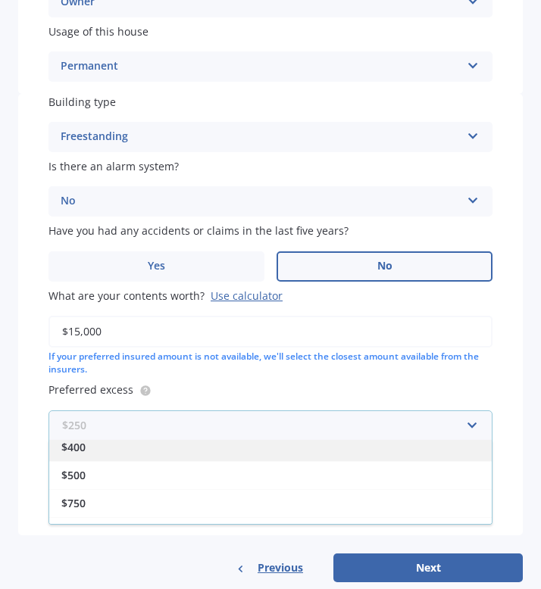
scroll to position [68, 0]
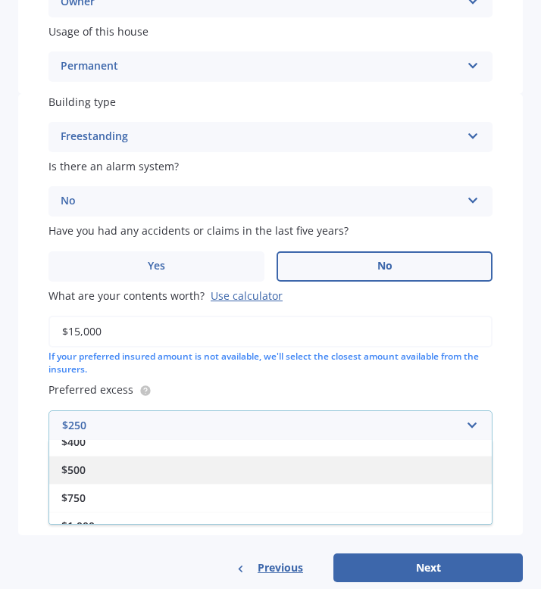
click at [262, 478] on div "$500" at bounding box center [270, 470] width 442 height 28
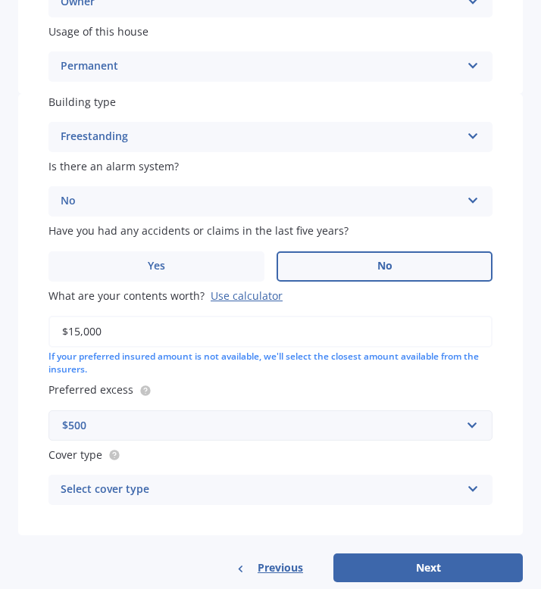
click at [274, 499] on div "Select cover type" at bounding box center [261, 490] width 400 height 18
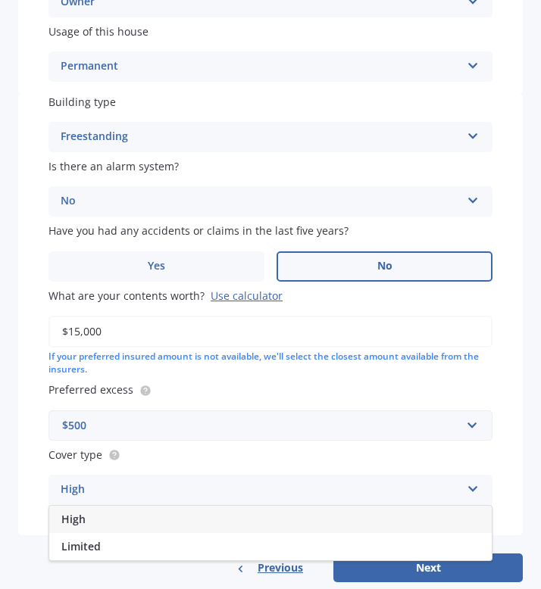
click at [236, 521] on div "High" at bounding box center [270, 519] width 442 height 27
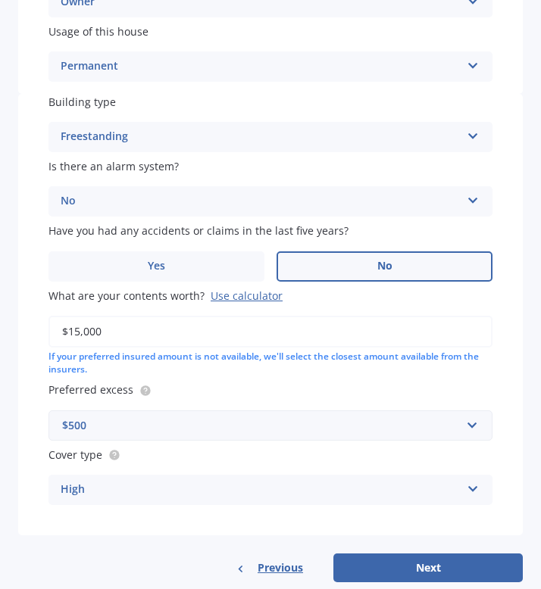
scroll to position [613, 0]
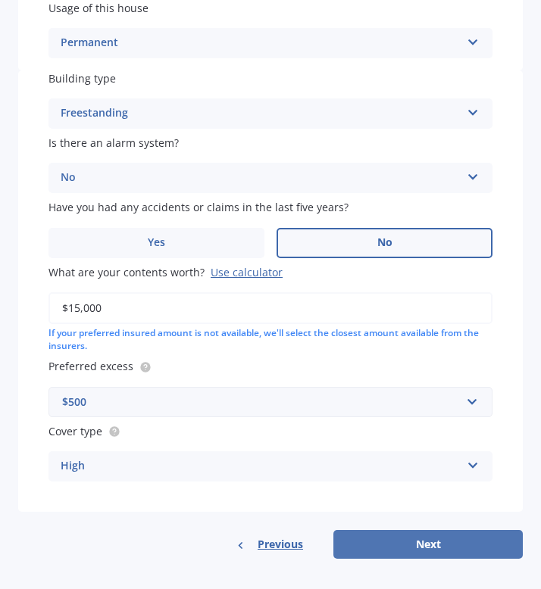
click at [393, 544] on button "Next" at bounding box center [427, 544] width 189 height 29
select select "26"
select select "06"
select select "1978"
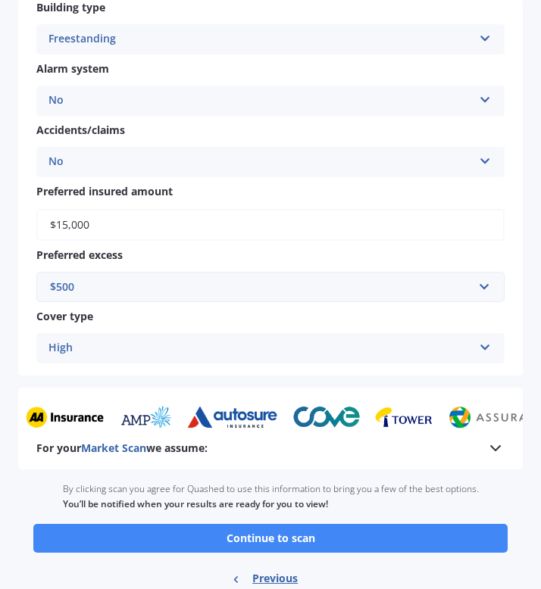
scroll to position [0, 0]
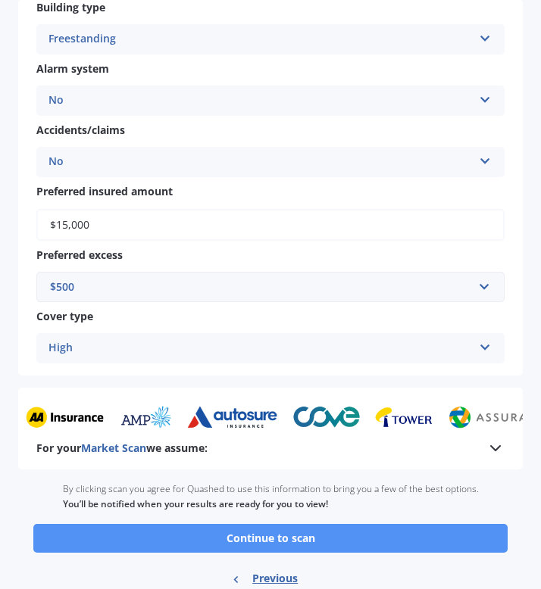
click at [338, 542] on button "Continue to scan" at bounding box center [270, 538] width 474 height 29
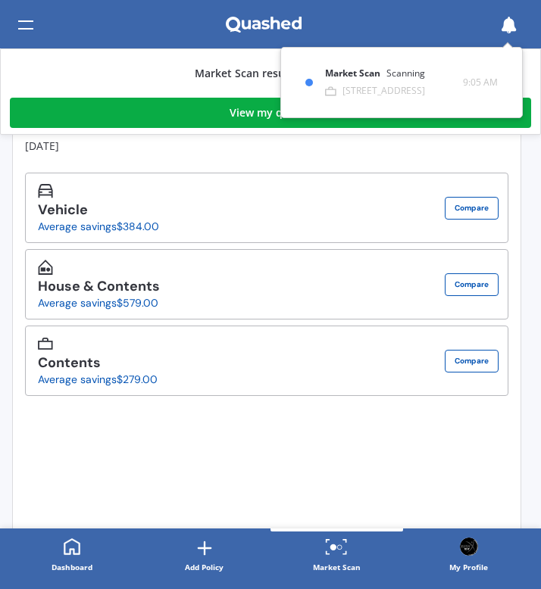
scroll to position [353, 0]
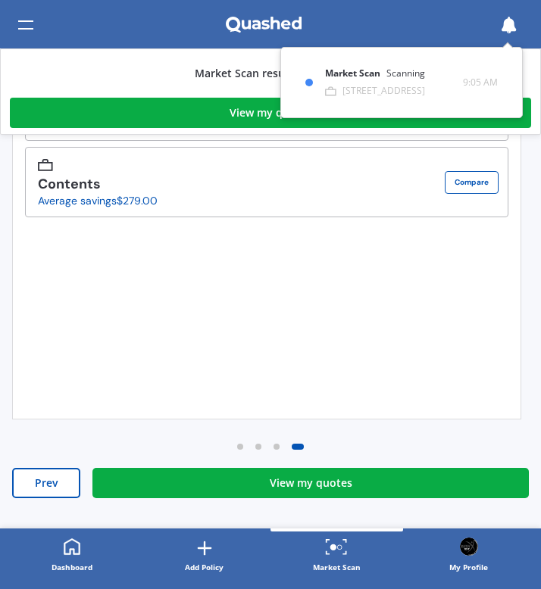
click at [292, 487] on div "View my quotes" at bounding box center [311, 483] width 83 height 15
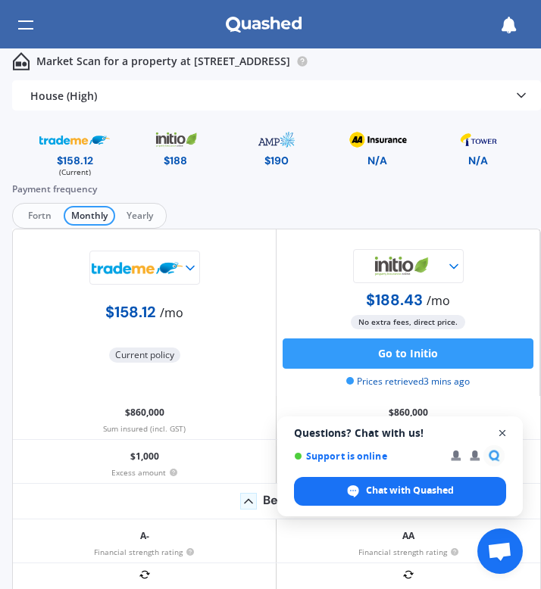
click at [503, 433] on span "Open chat" at bounding box center [502, 433] width 19 height 19
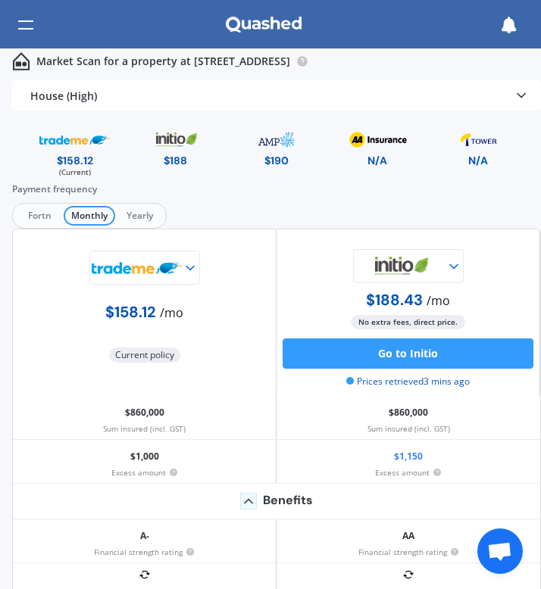
click at [39, 217] on span "Fortn" at bounding box center [39, 216] width 48 height 20
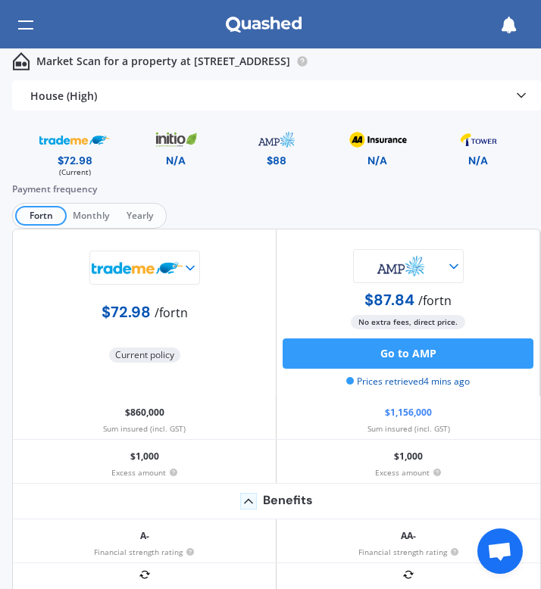
click at [446, 270] on icon at bounding box center [453, 266] width 15 height 15
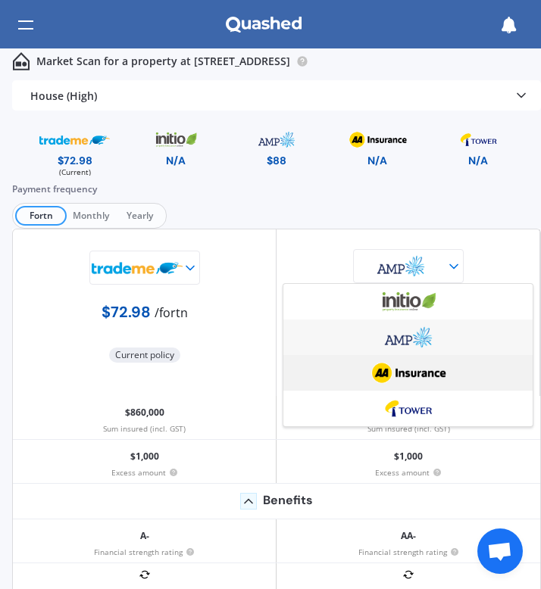
click at [426, 377] on img at bounding box center [408, 373] width 91 height 34
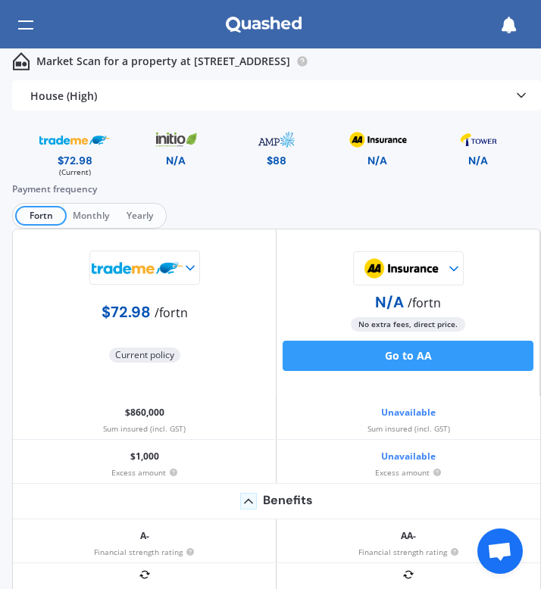
click at [446, 262] on icon at bounding box center [453, 268] width 15 height 15
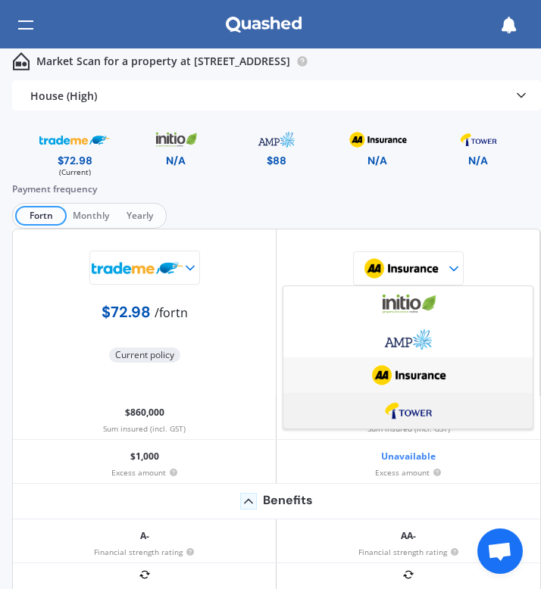
click at [410, 401] on img at bounding box center [408, 411] width 91 height 34
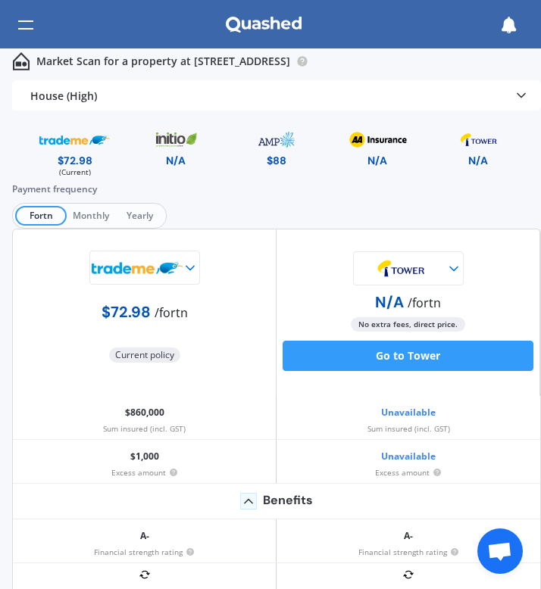
click at [429, 271] on img at bounding box center [400, 268] width 91 height 34
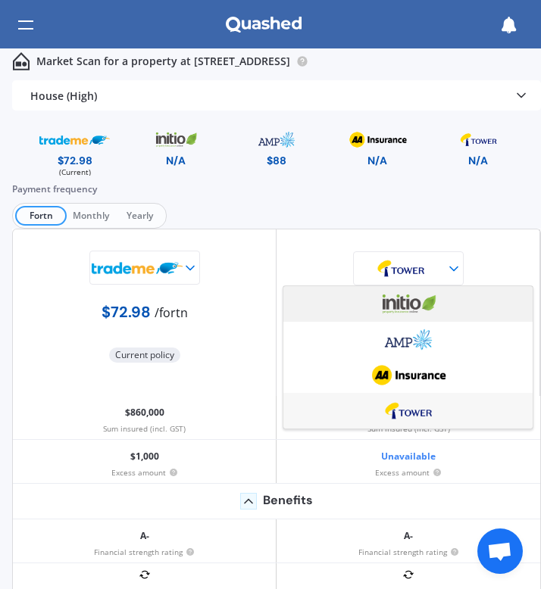
click at [420, 297] on img at bounding box center [408, 304] width 91 height 34
